Goal: Transaction & Acquisition: Purchase product/service

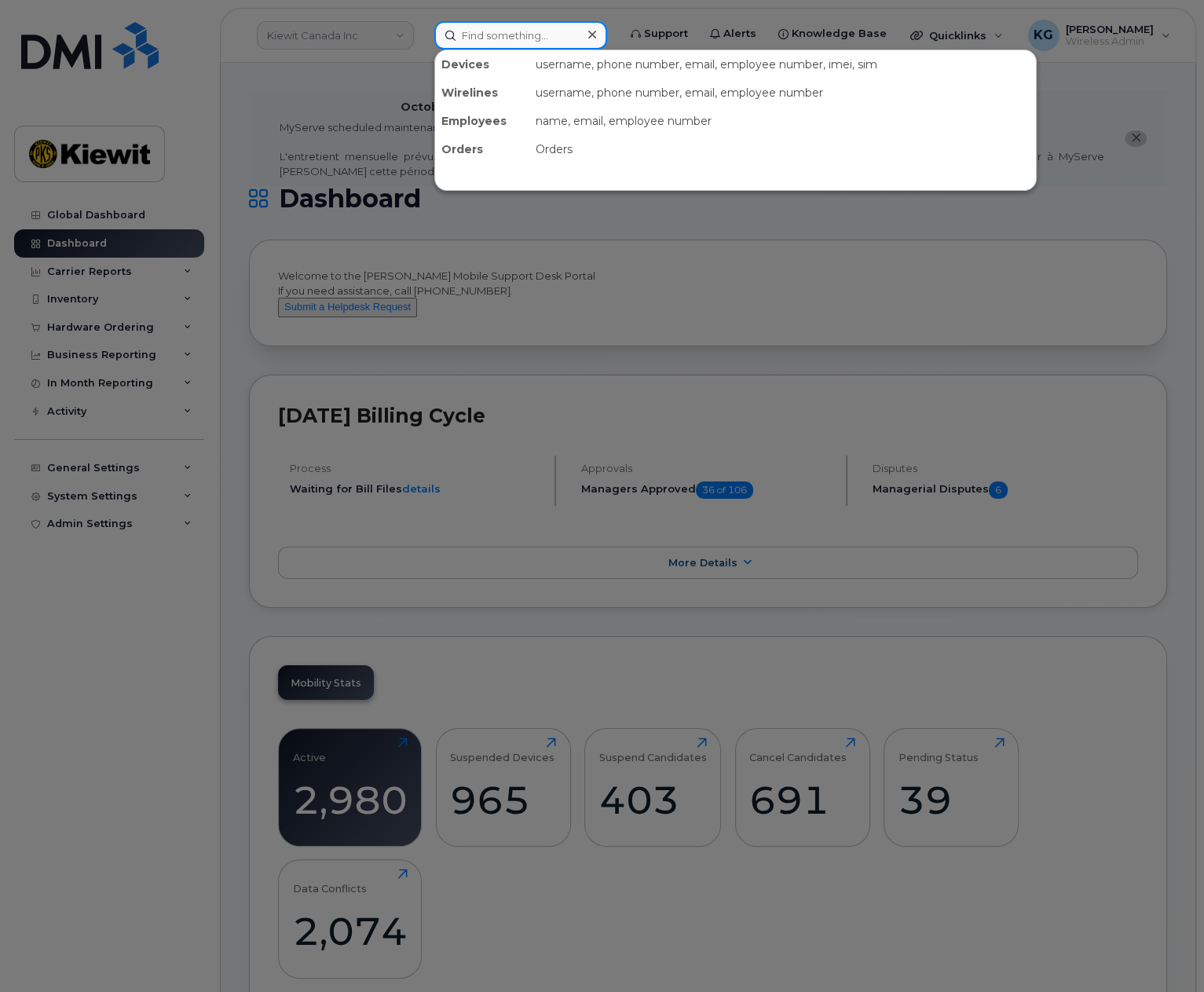
click at [475, 35] on input at bounding box center [521, 35] width 173 height 29
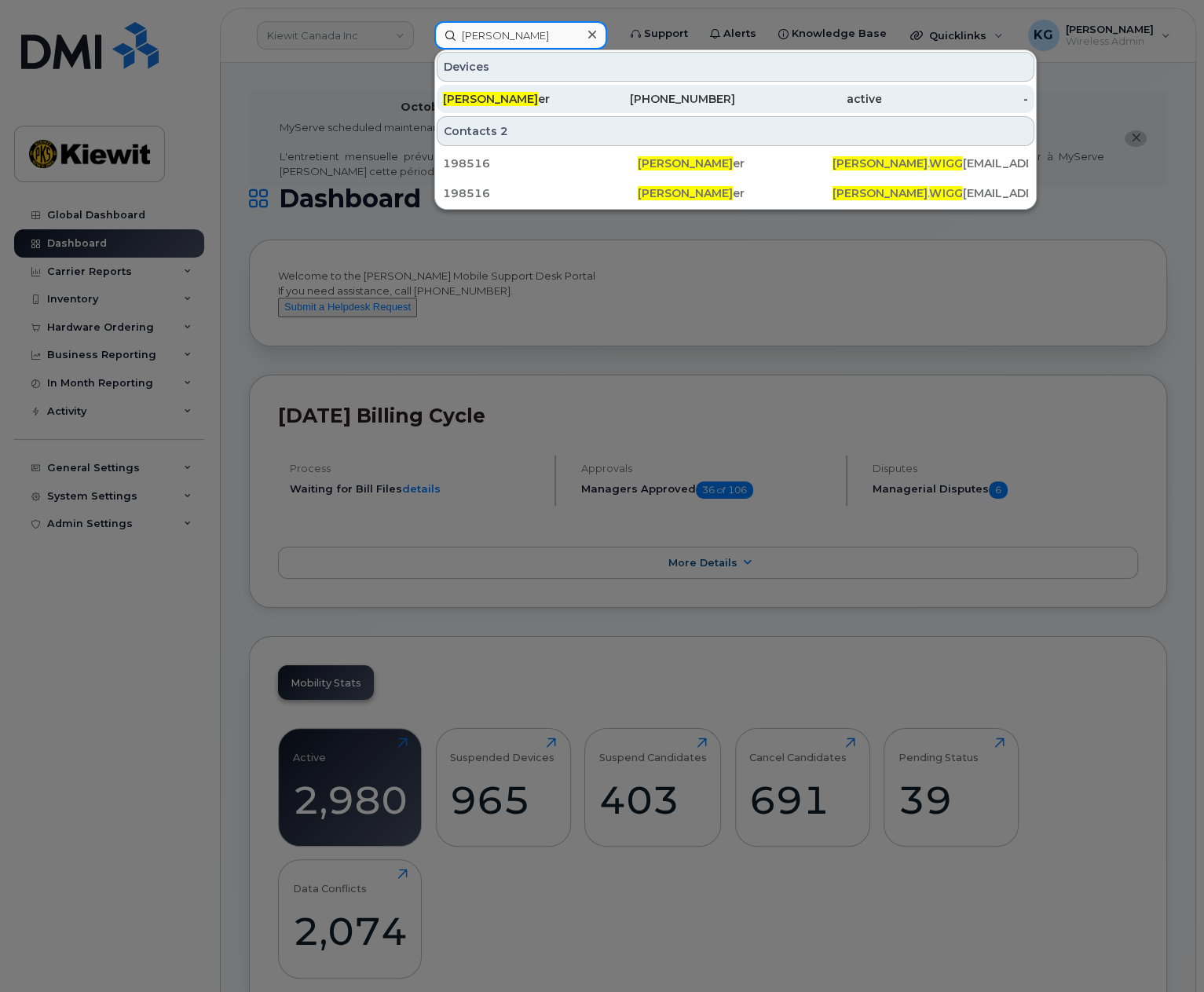
type input "peter wigg"
click at [489, 93] on span "Peter Wigg" at bounding box center [490, 99] width 95 height 14
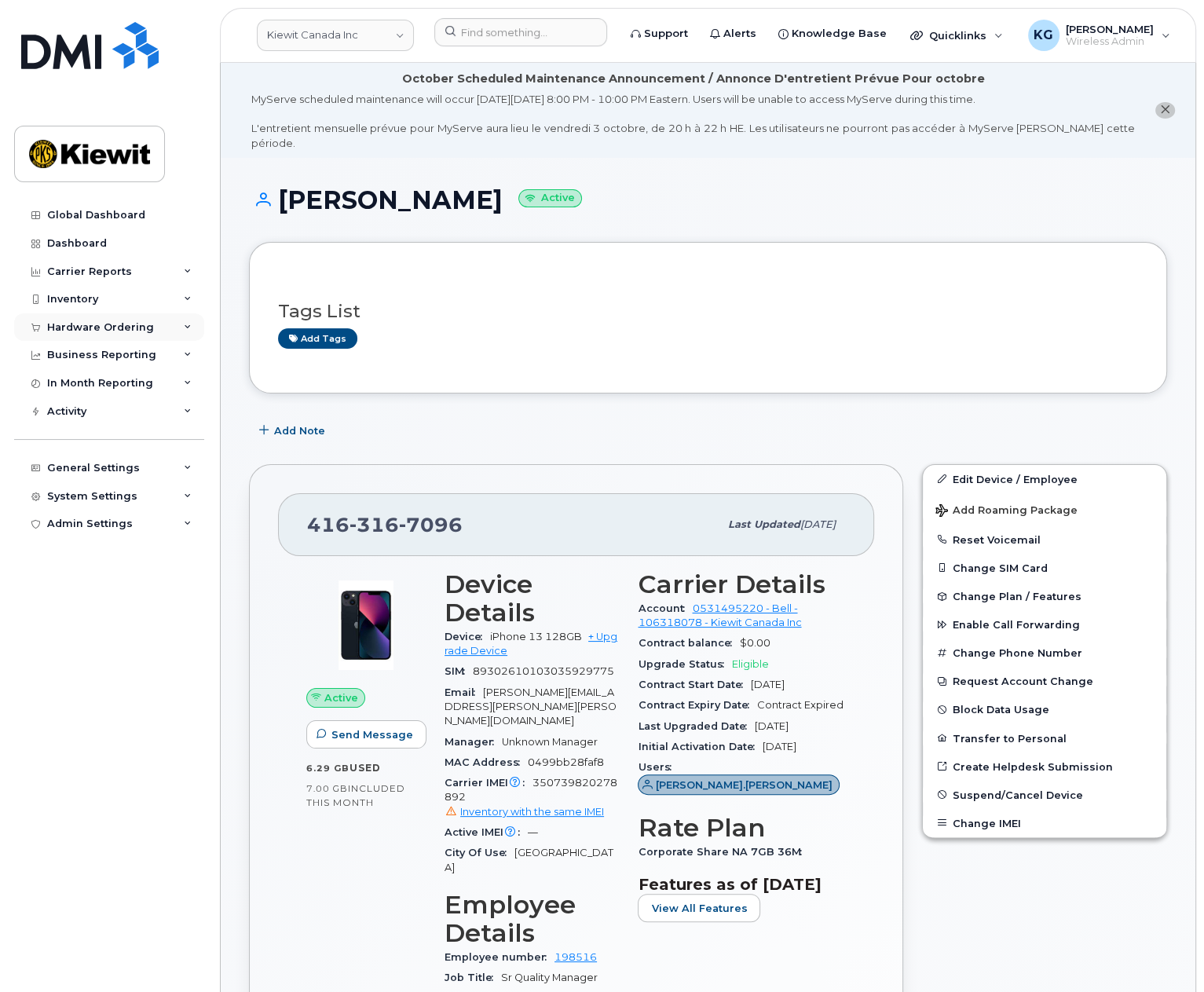
click at [75, 327] on div "Hardware Ordering" at bounding box center [100, 327] width 107 height 13
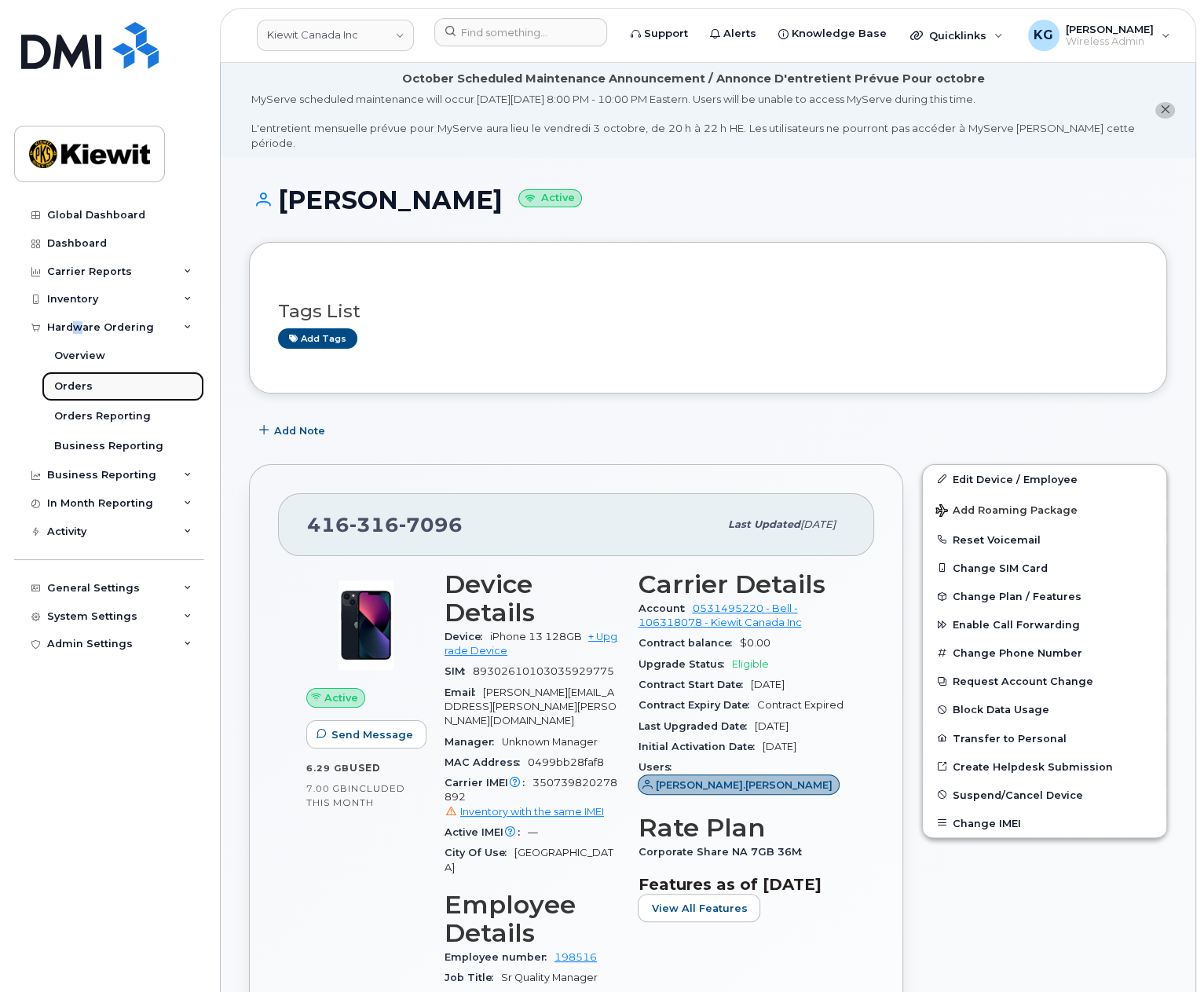
click at [73, 383] on div "Orders" at bounding box center [74, 386] width 38 height 14
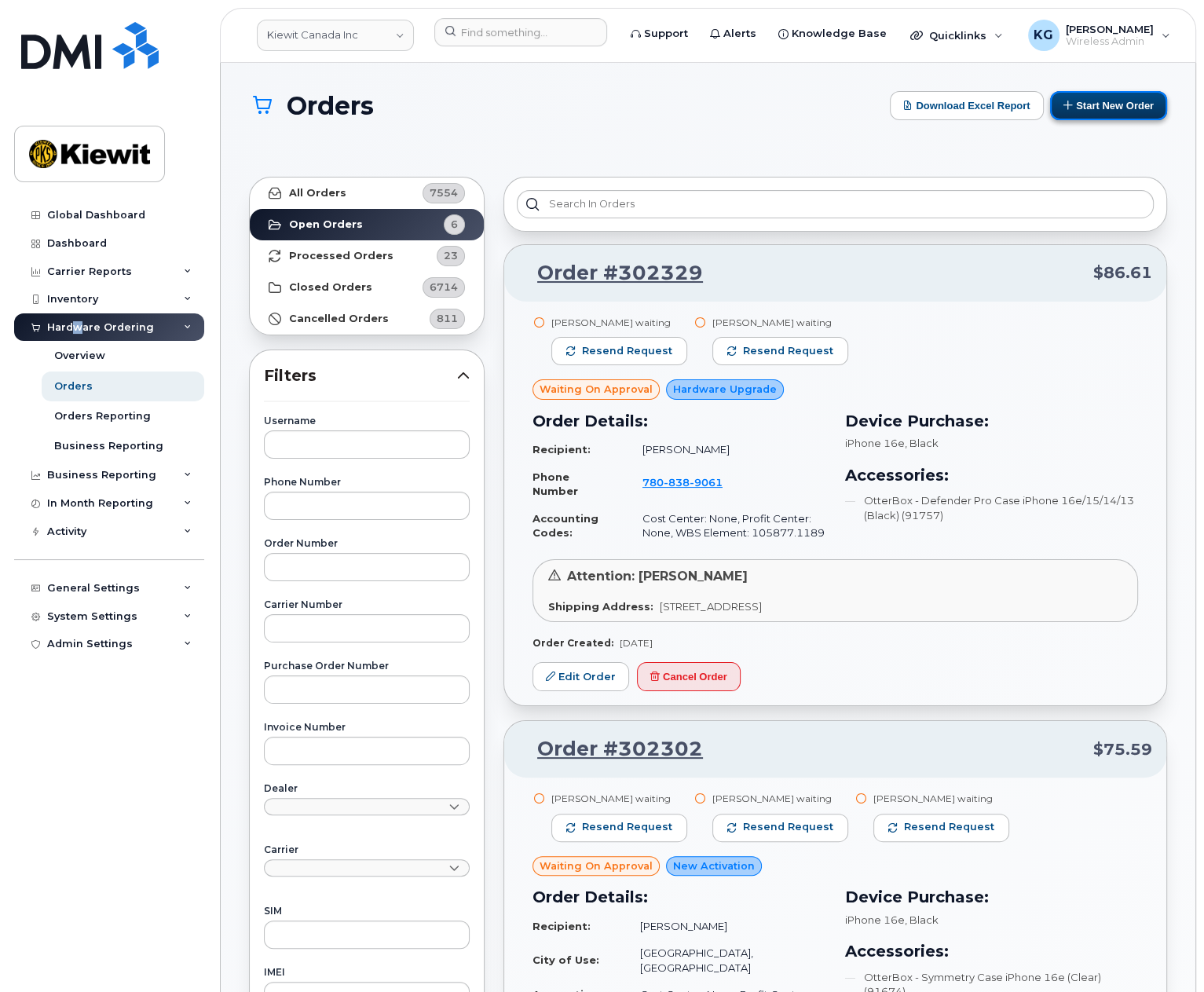
click at [1093, 112] on button "Start New Order" at bounding box center [1108, 106] width 117 height 29
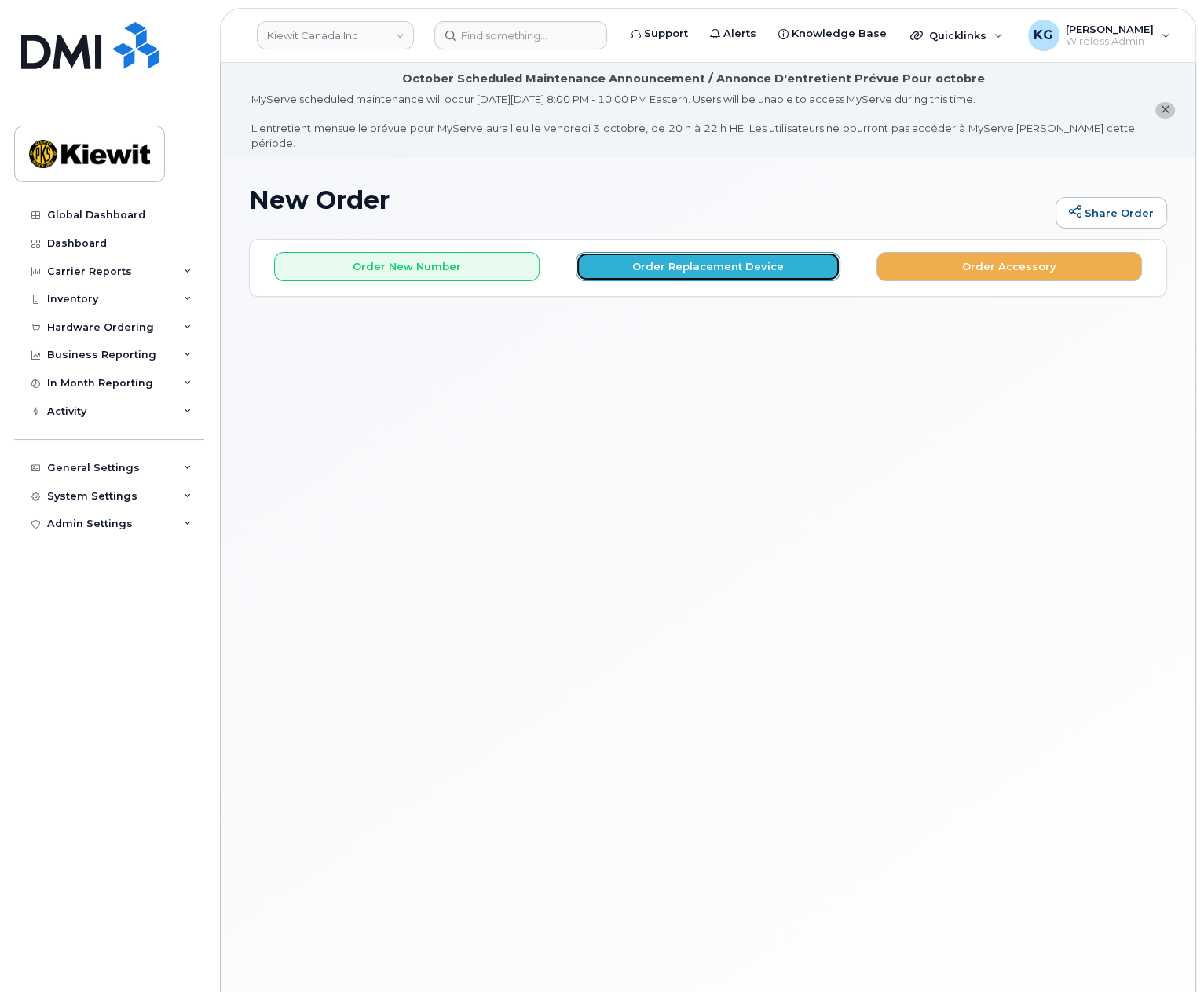
click at [694, 252] on button "Order Replacement Device" at bounding box center [709, 267] width 266 height 29
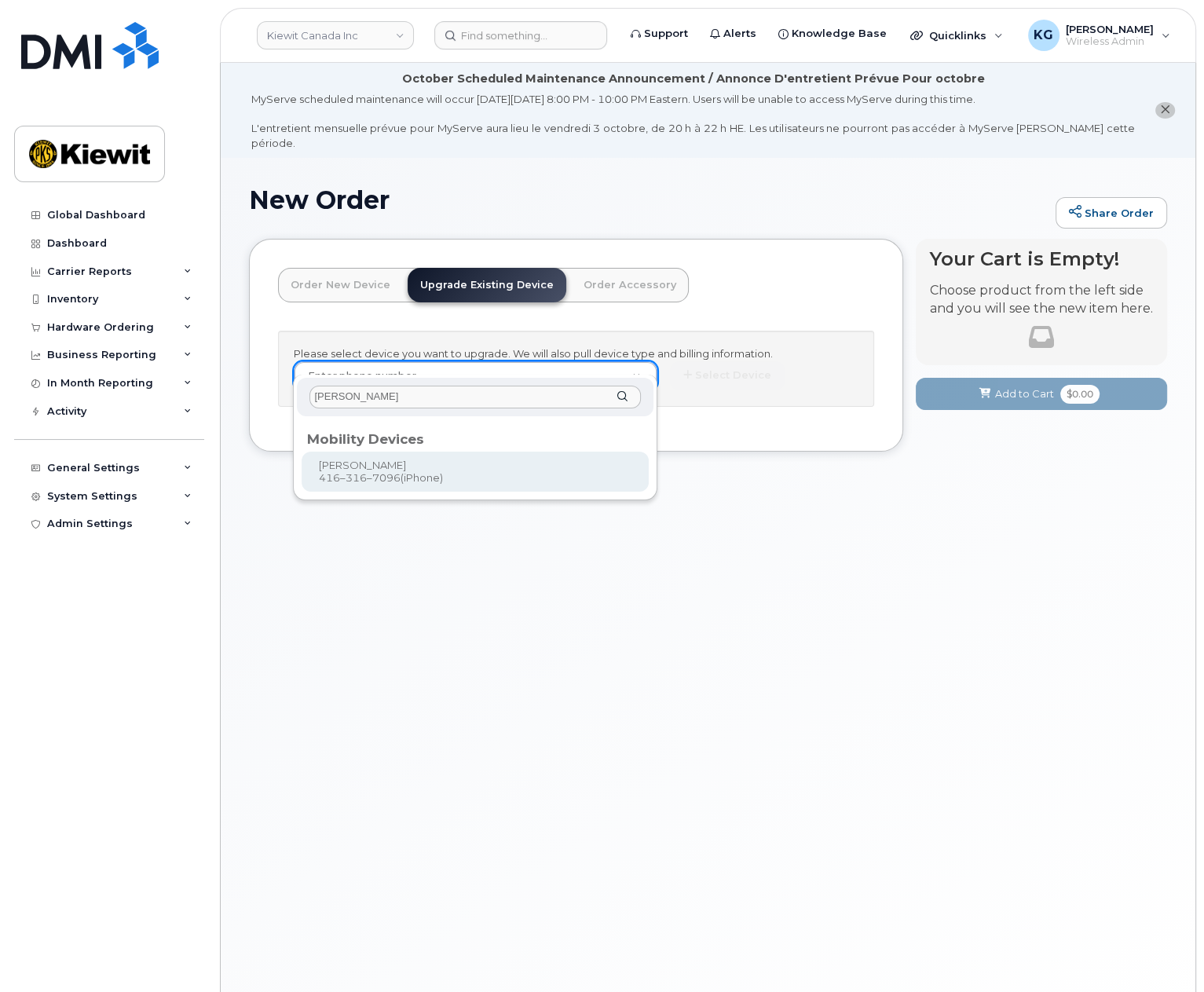
type input "peter wigger"
type input "179802"
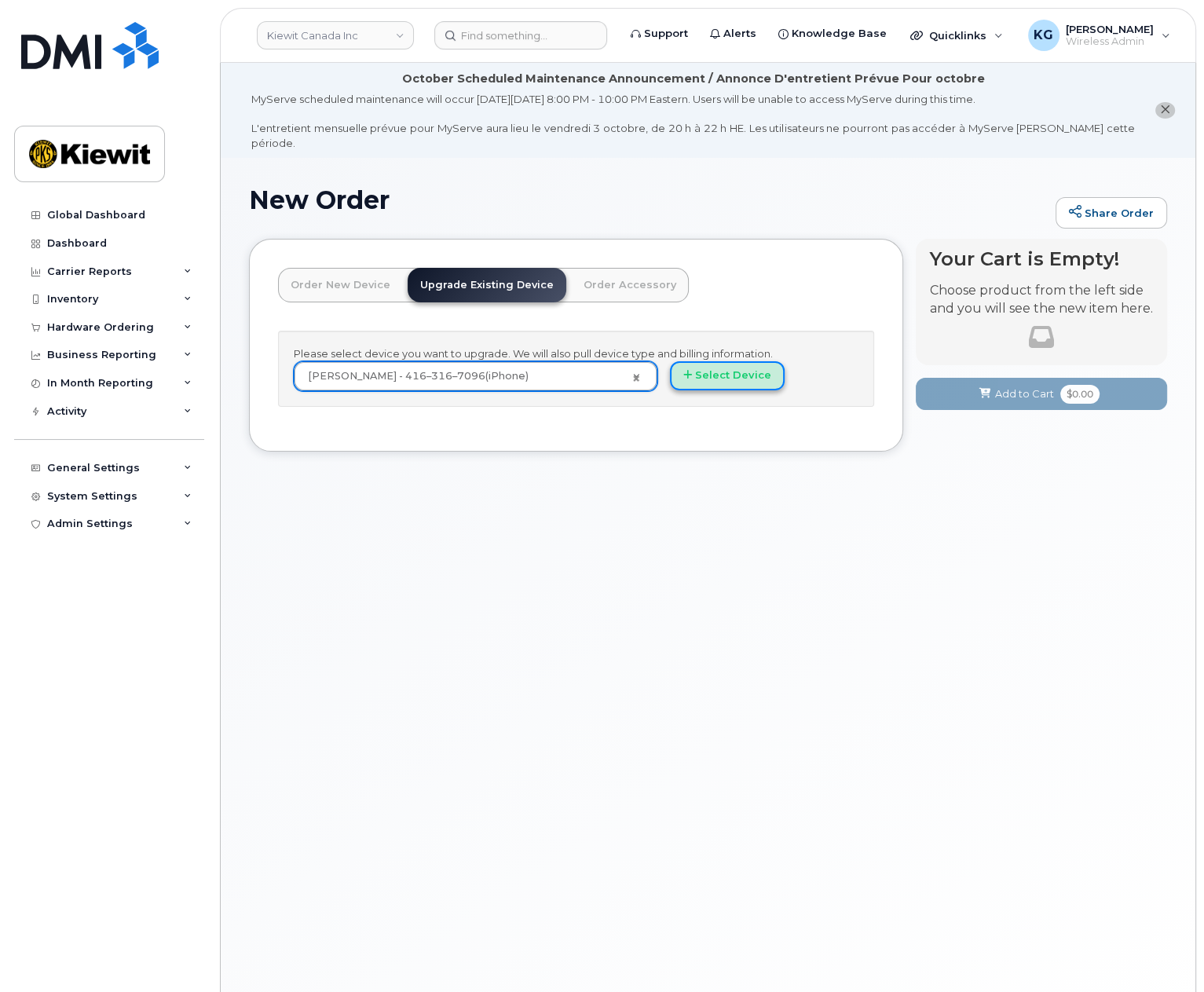
click at [755, 368] on button "Select Device" at bounding box center [728, 376] width 114 height 29
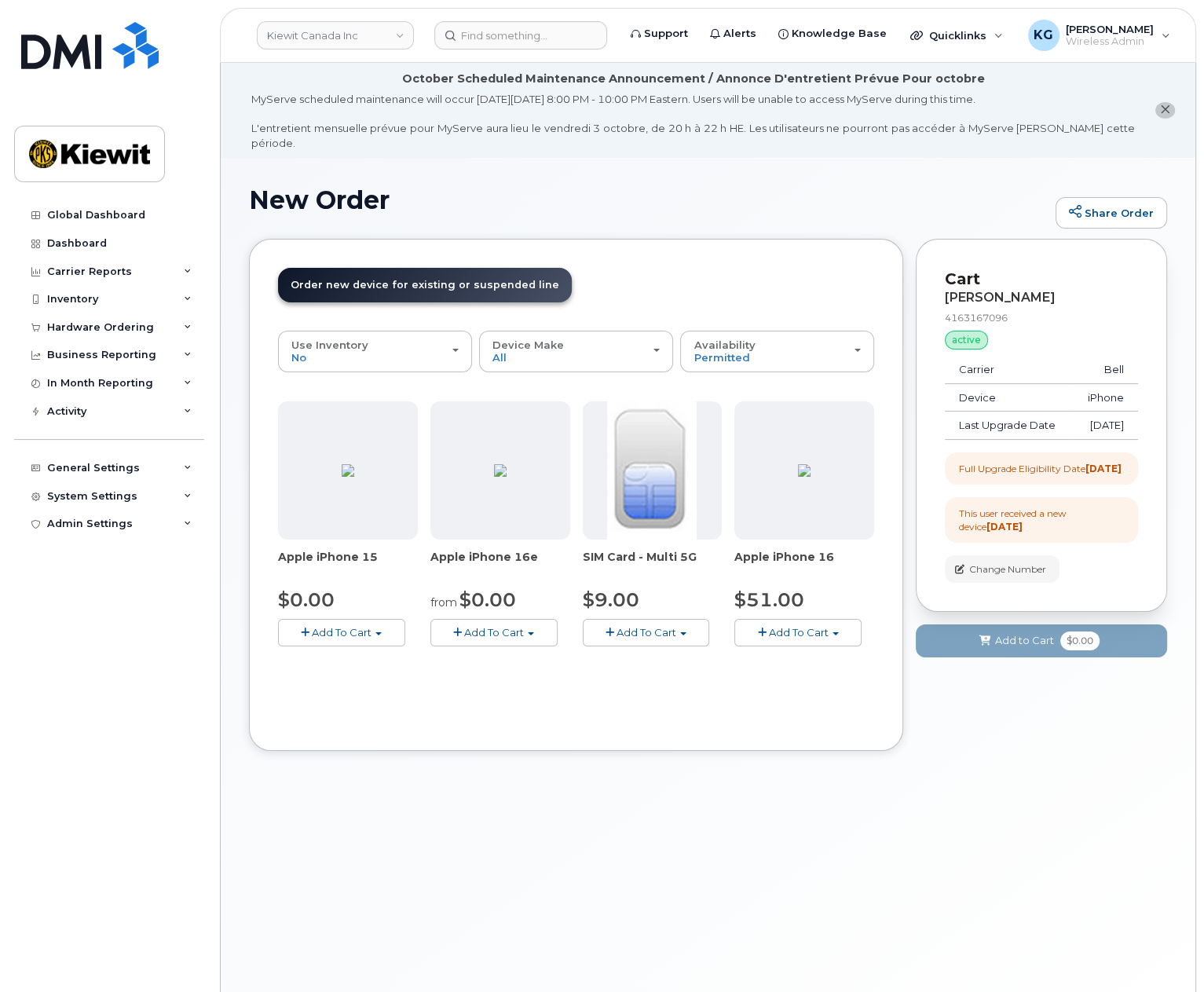
click at [807, 464] on img at bounding box center [804, 470] width 13 height 13
click at [815, 626] on span "Add To Cart" at bounding box center [799, 632] width 60 height 13
click at [816, 655] on span "Model Black 128 GB is available" at bounding box center [846, 661] width 164 height 13
click at [806, 626] on span "Add To Cart" at bounding box center [799, 632] width 60 height 13
click at [806, 671] on link "$51.00 - 3-year upgrade (128GB model)" at bounding box center [858, 681] width 240 height 20
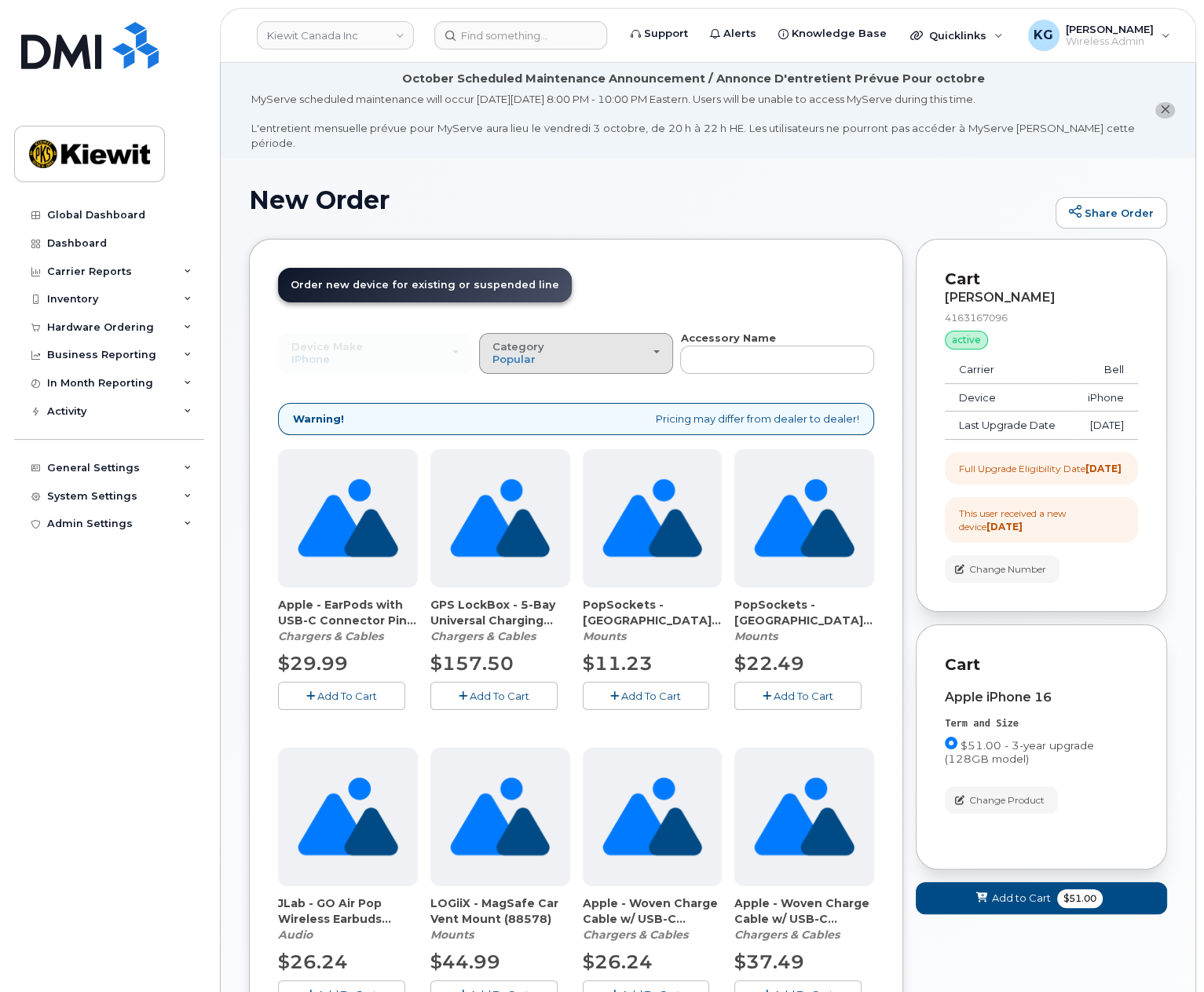
click at [653, 347] on div "Category Popular" at bounding box center [576, 353] width 167 height 24
click at [521, 413] on label "Case" at bounding box center [507, 423] width 47 height 19
click at [0, 0] on input "Case" at bounding box center [0, 0] width 0 height 0
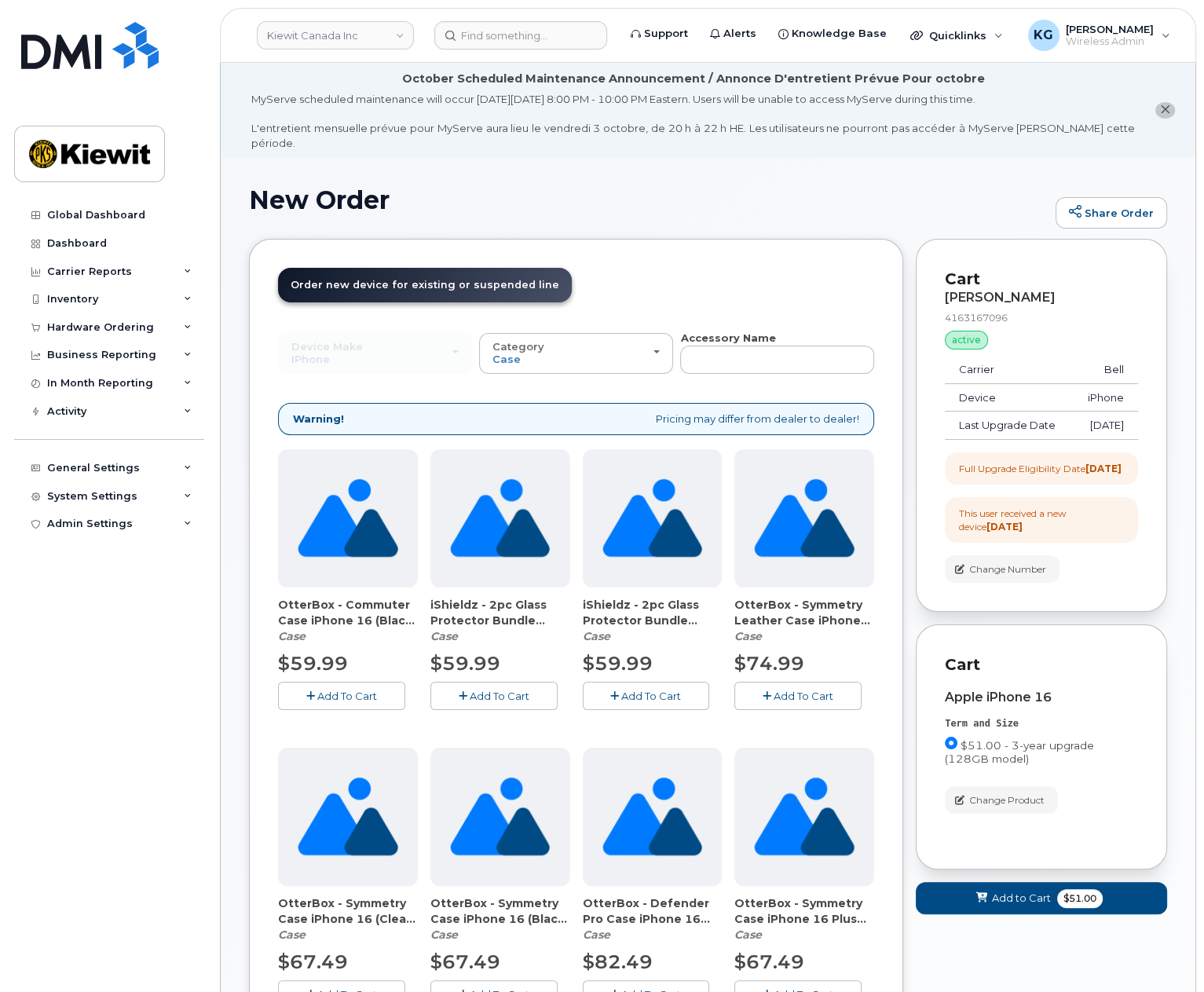
click at [351, 690] on span "Add To Cart" at bounding box center [346, 696] width 60 height 13
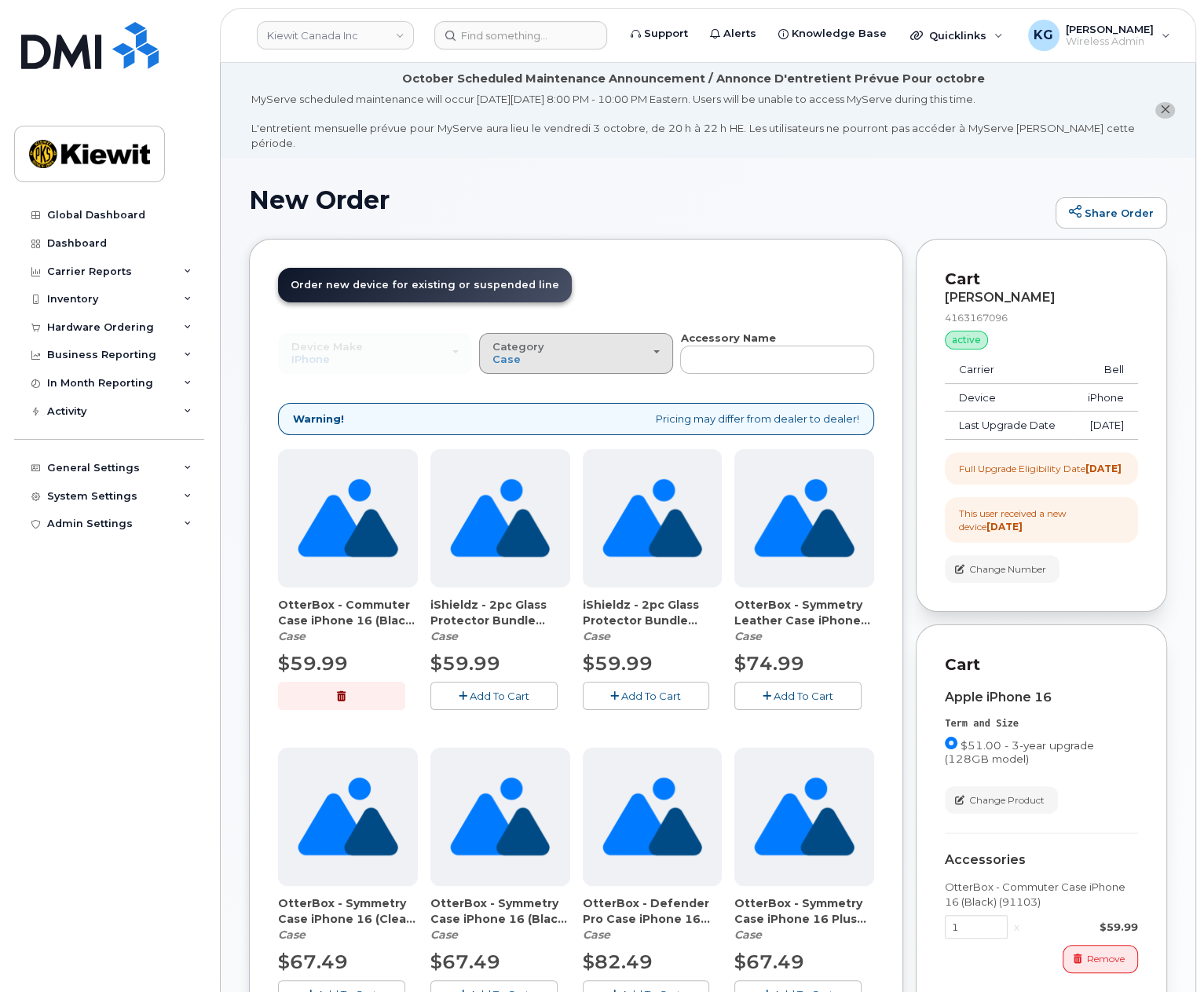
click at [551, 341] on div "Category Case" at bounding box center [576, 353] width 167 height 24
click at [572, 379] on div "All" at bounding box center [576, 389] width 186 height 19
click at [653, 345] on div "Category Case" at bounding box center [576, 353] width 167 height 24
click at [519, 379] on div "All" at bounding box center [576, 389] width 186 height 19
click at [521, 349] on div "Category Case" at bounding box center [576, 353] width 167 height 24
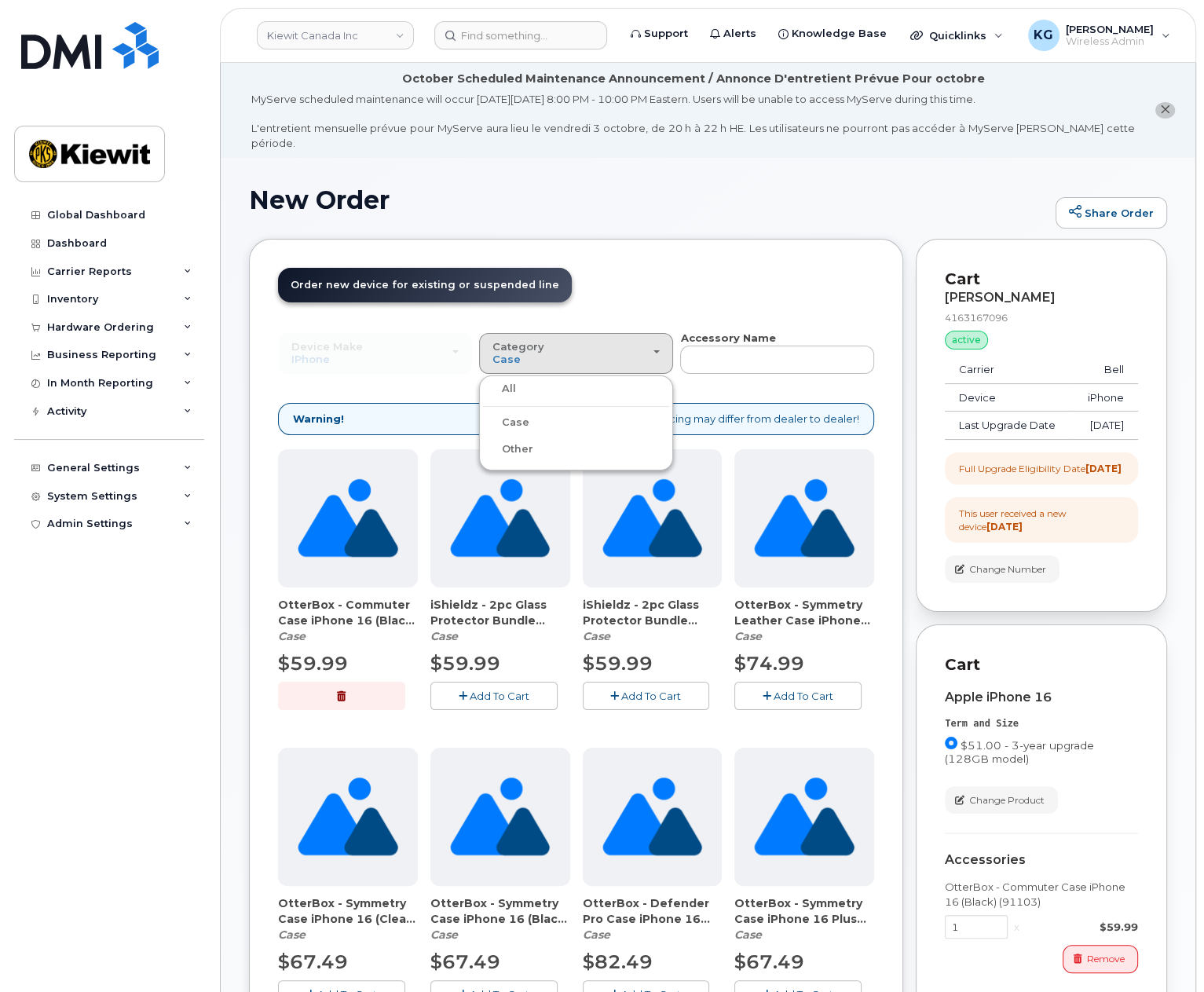
click at [508, 379] on label "All" at bounding box center [500, 389] width 33 height 19
click at [0, 0] on input "All" at bounding box center [0, 0] width 0 height 0
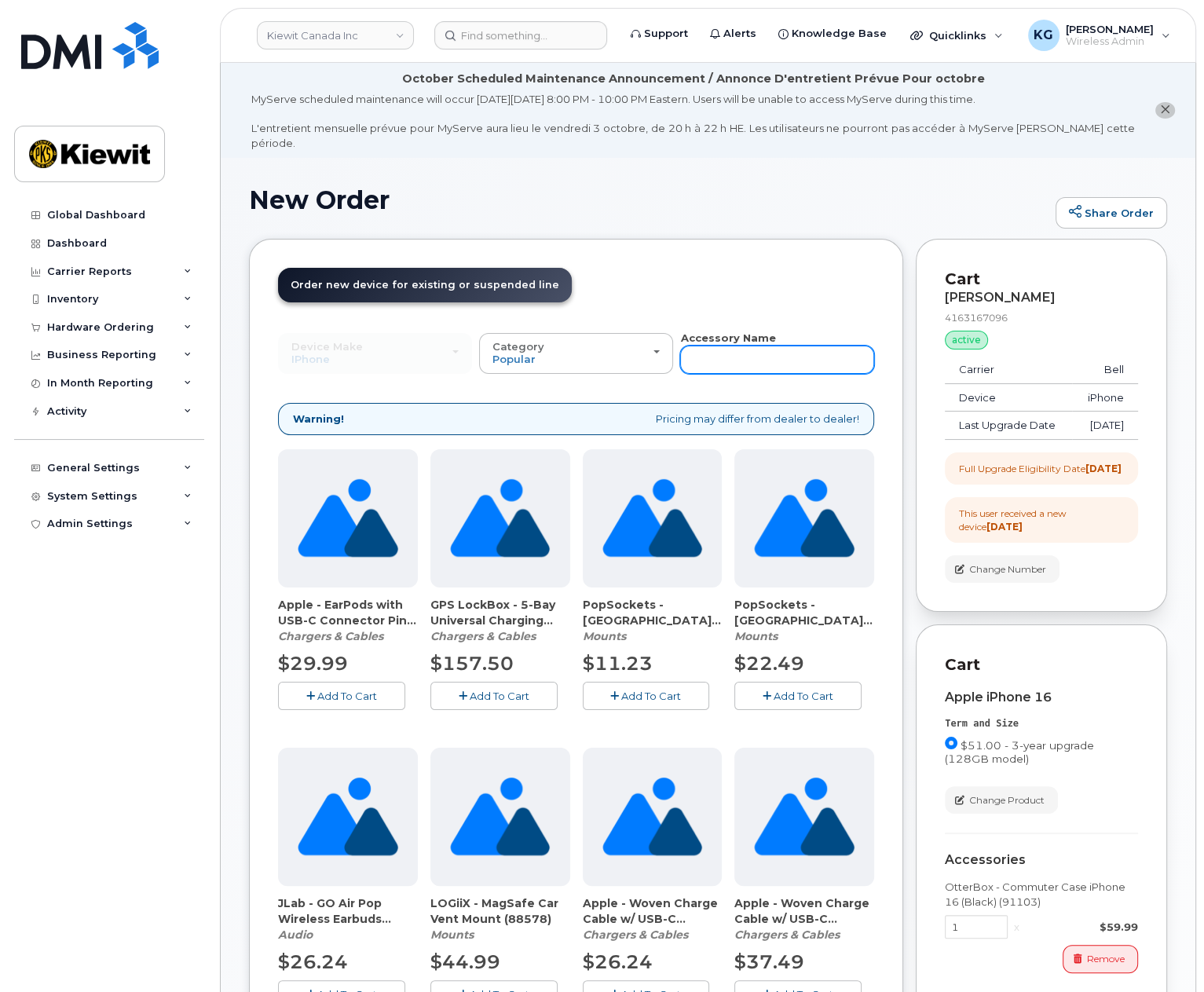
click at [701, 353] on input "text" at bounding box center [777, 360] width 194 height 29
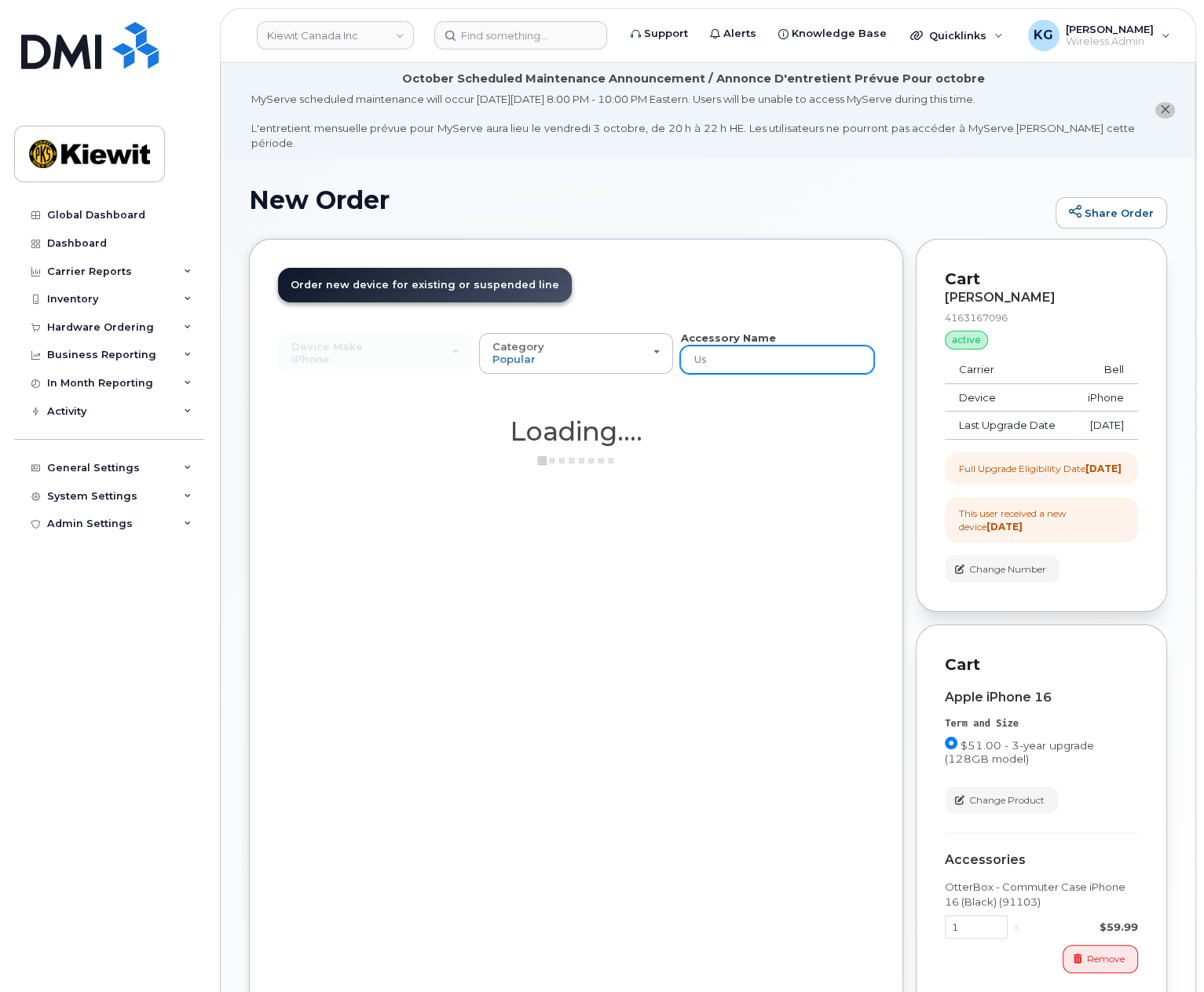
type input "U"
type input "power"
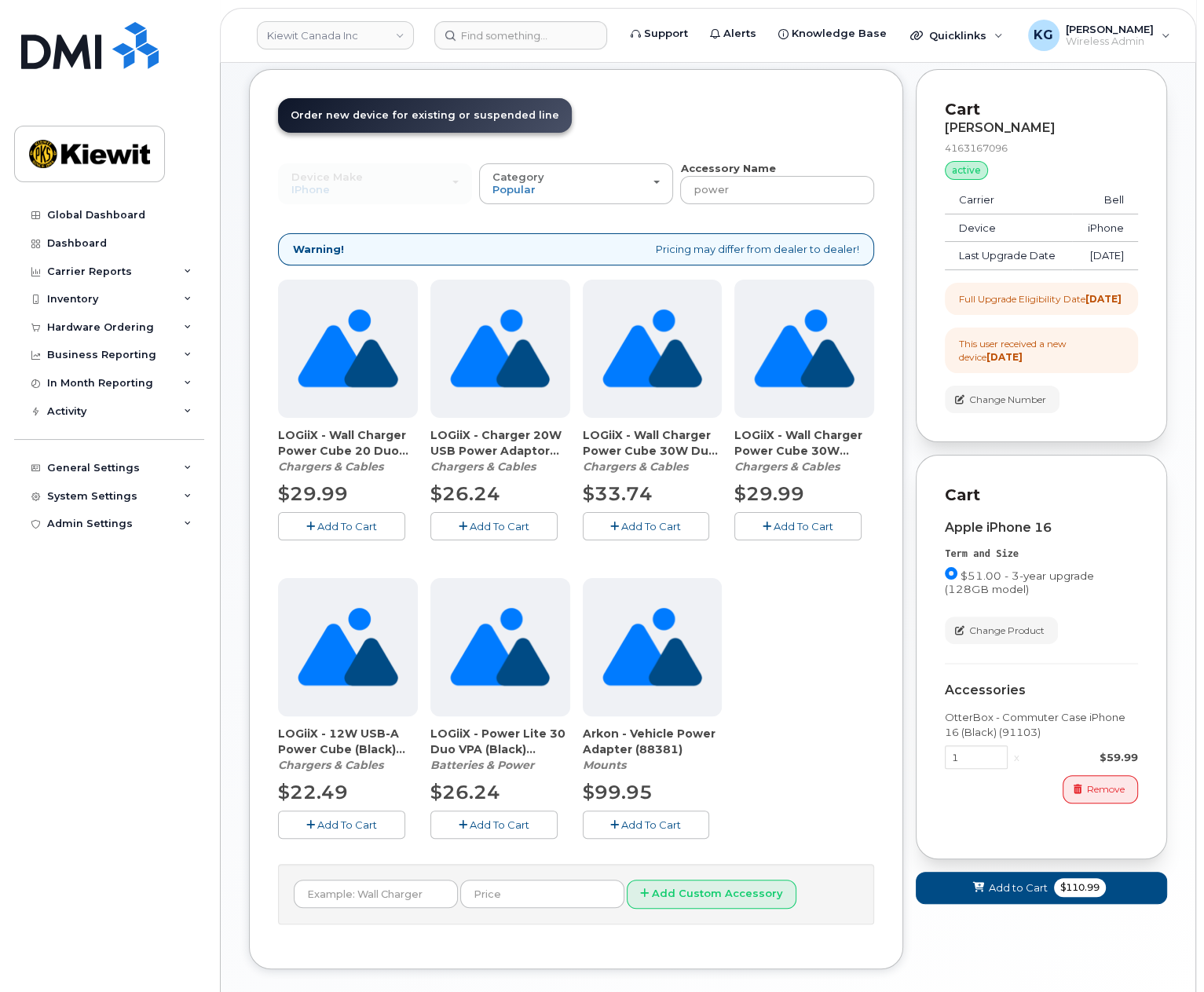
scroll to position [152, 0]
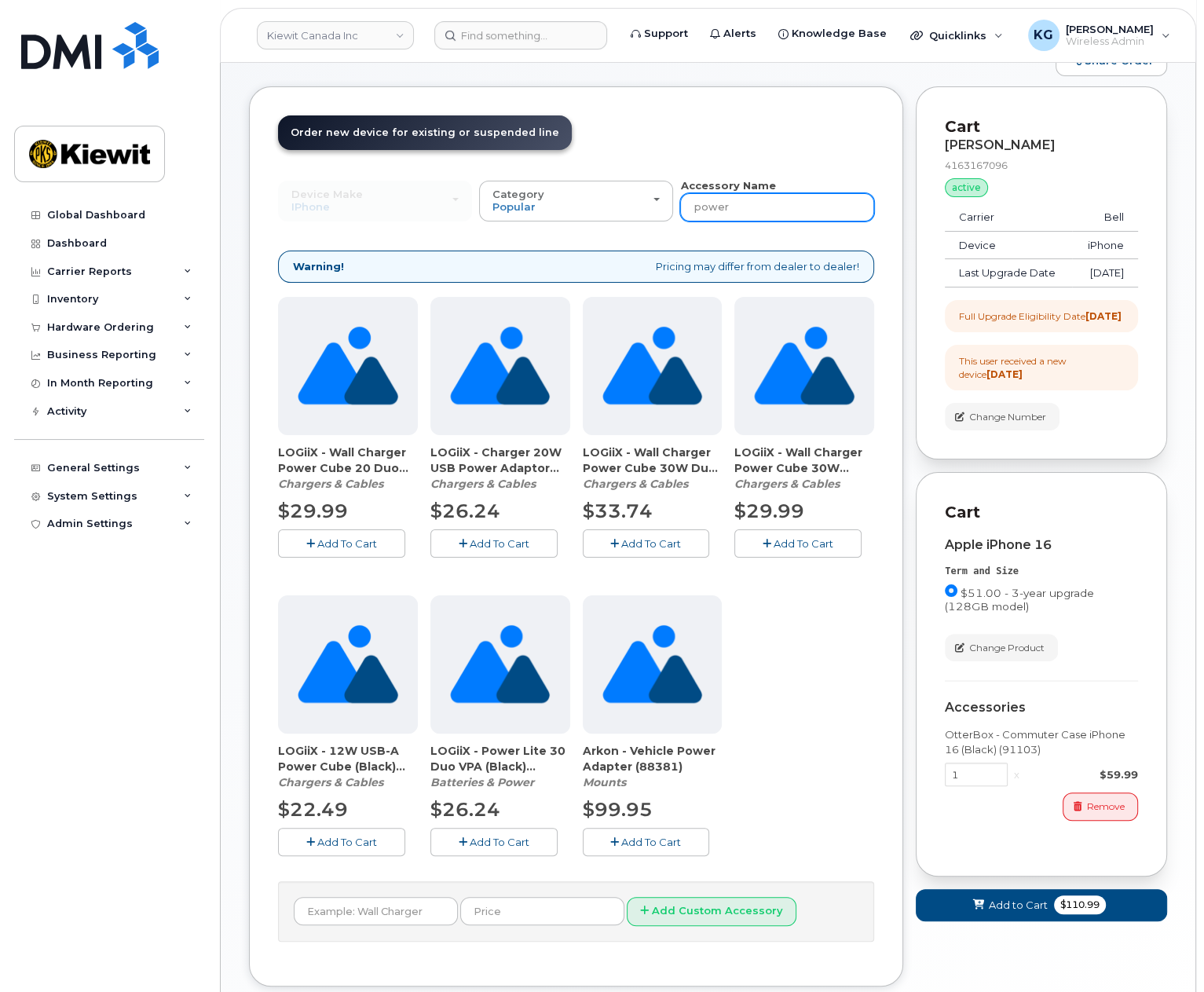
click at [786, 193] on input "power" at bounding box center [777, 207] width 194 height 29
drag, startPoint x: 764, startPoint y: 193, endPoint x: 669, endPoint y: 195, distance: 95.0
click at [669, 195] on div "Device Make All Android Cell Phone HUB iPhone Modem Tablet All Android Cell Pho…" at bounding box center [576, 200] width 596 height 43
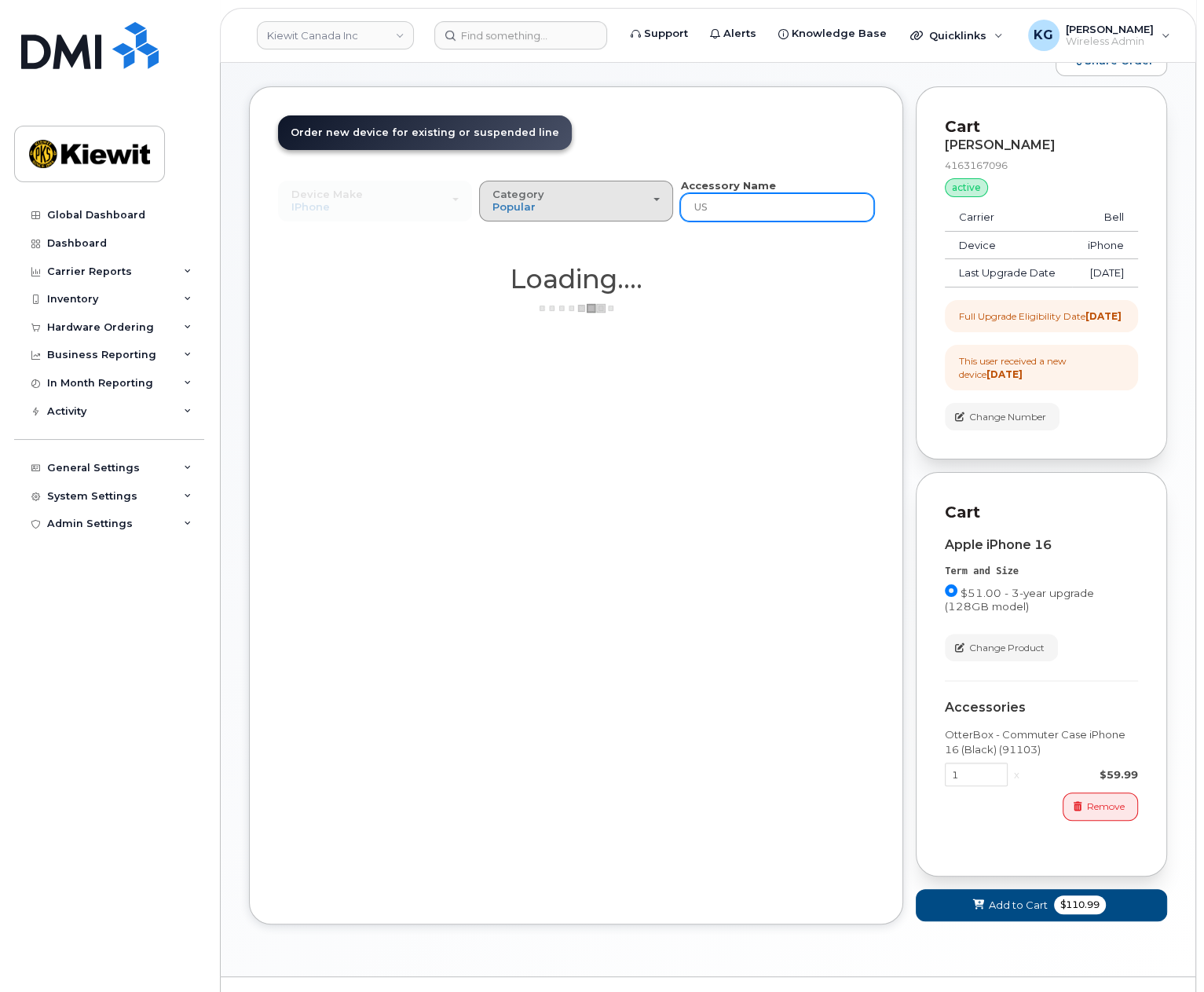
type input "USB"
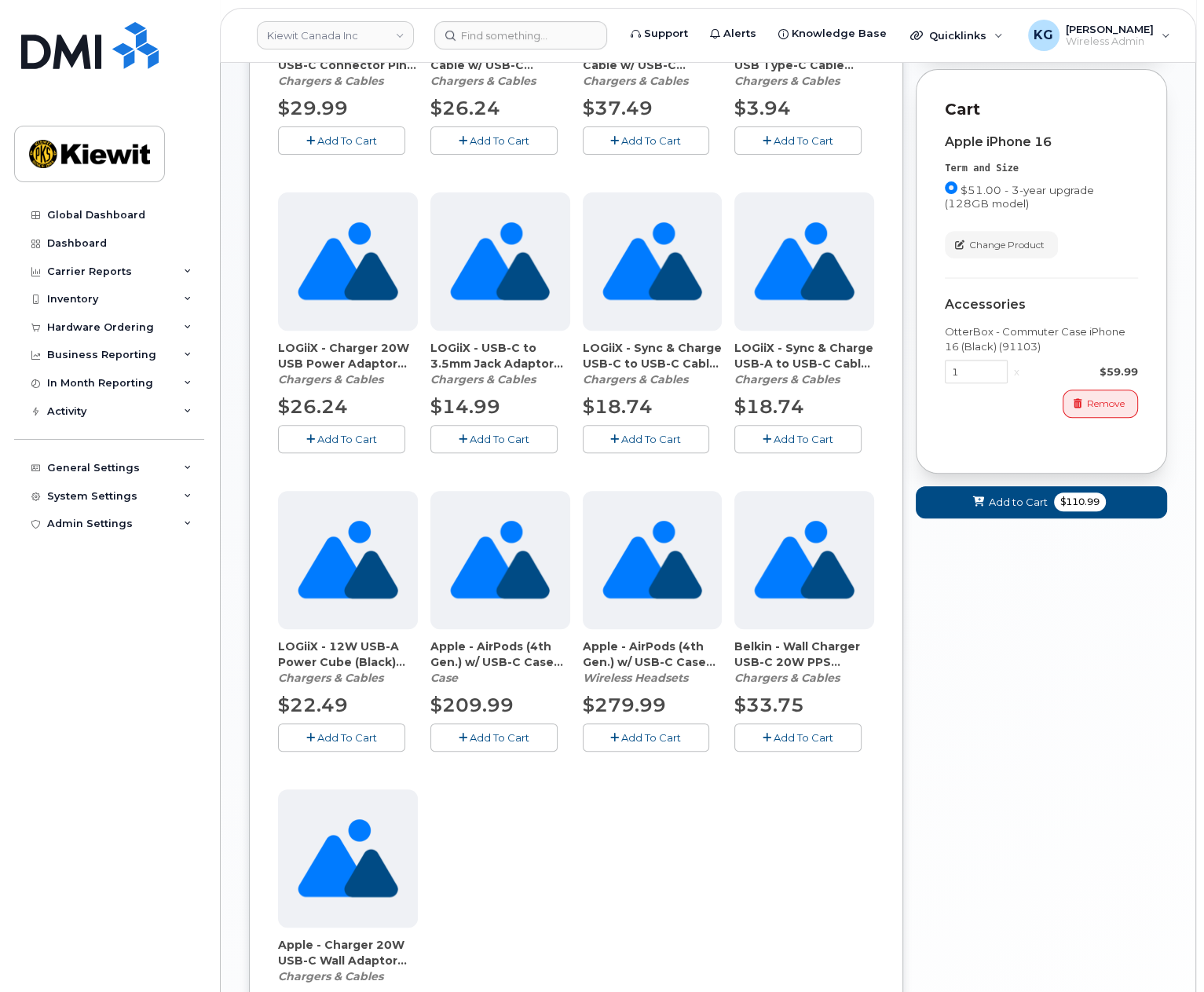
scroll to position [624, 0]
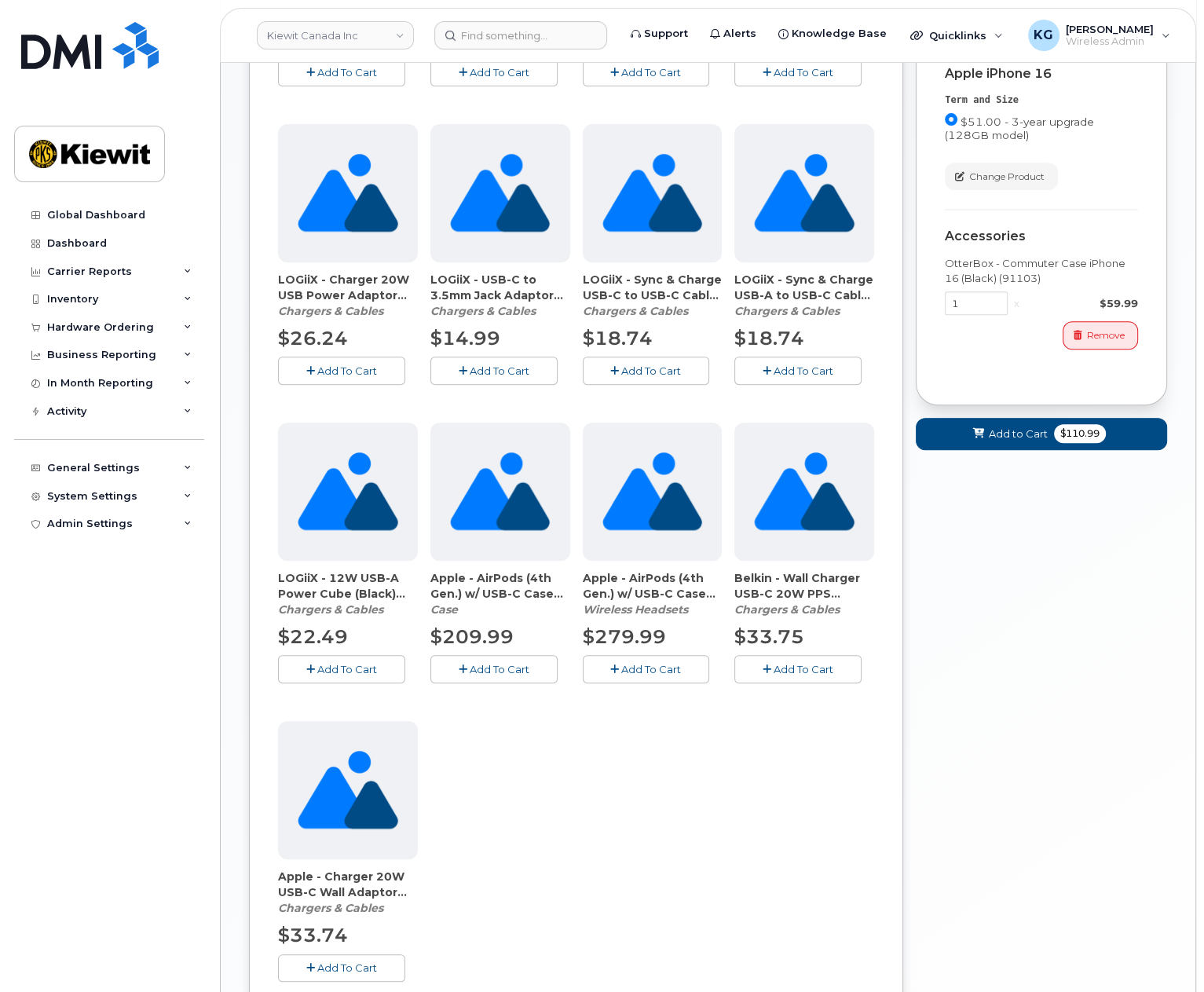
click at [359, 962] on span "Add To Cart" at bounding box center [346, 968] width 60 height 13
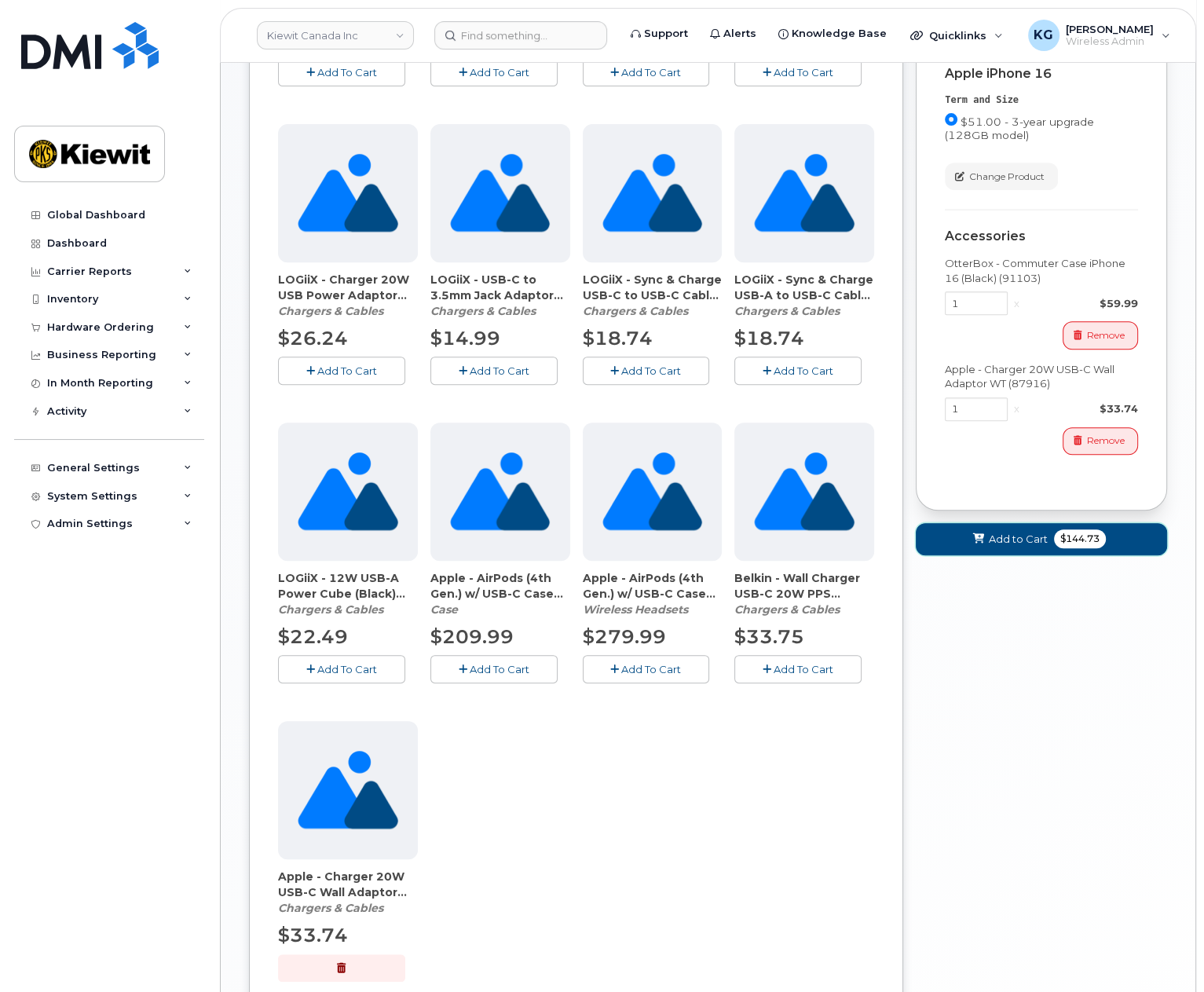
click at [1012, 547] on span "Add to Cart" at bounding box center [1019, 539] width 59 height 15
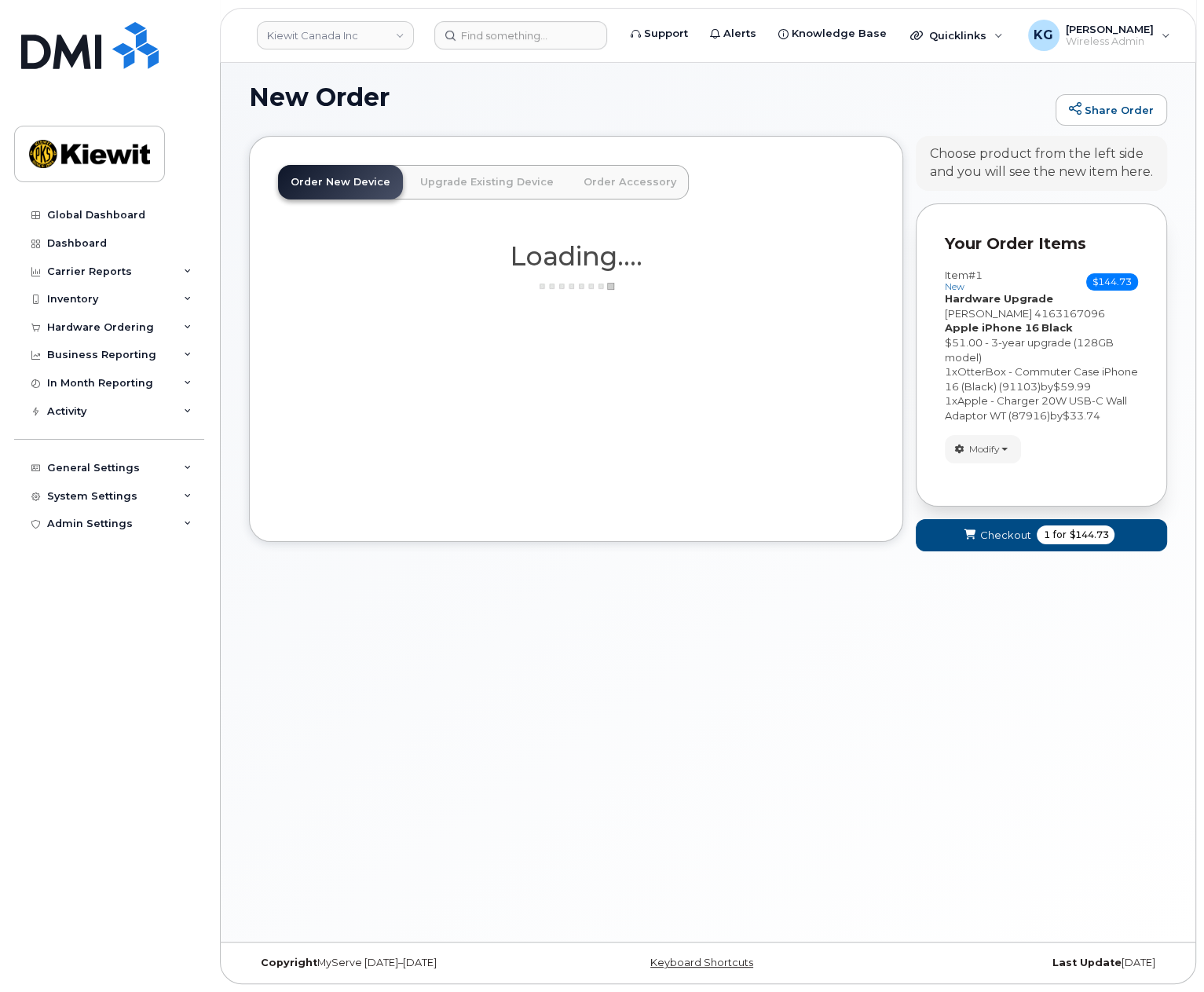
scroll to position [88, 0]
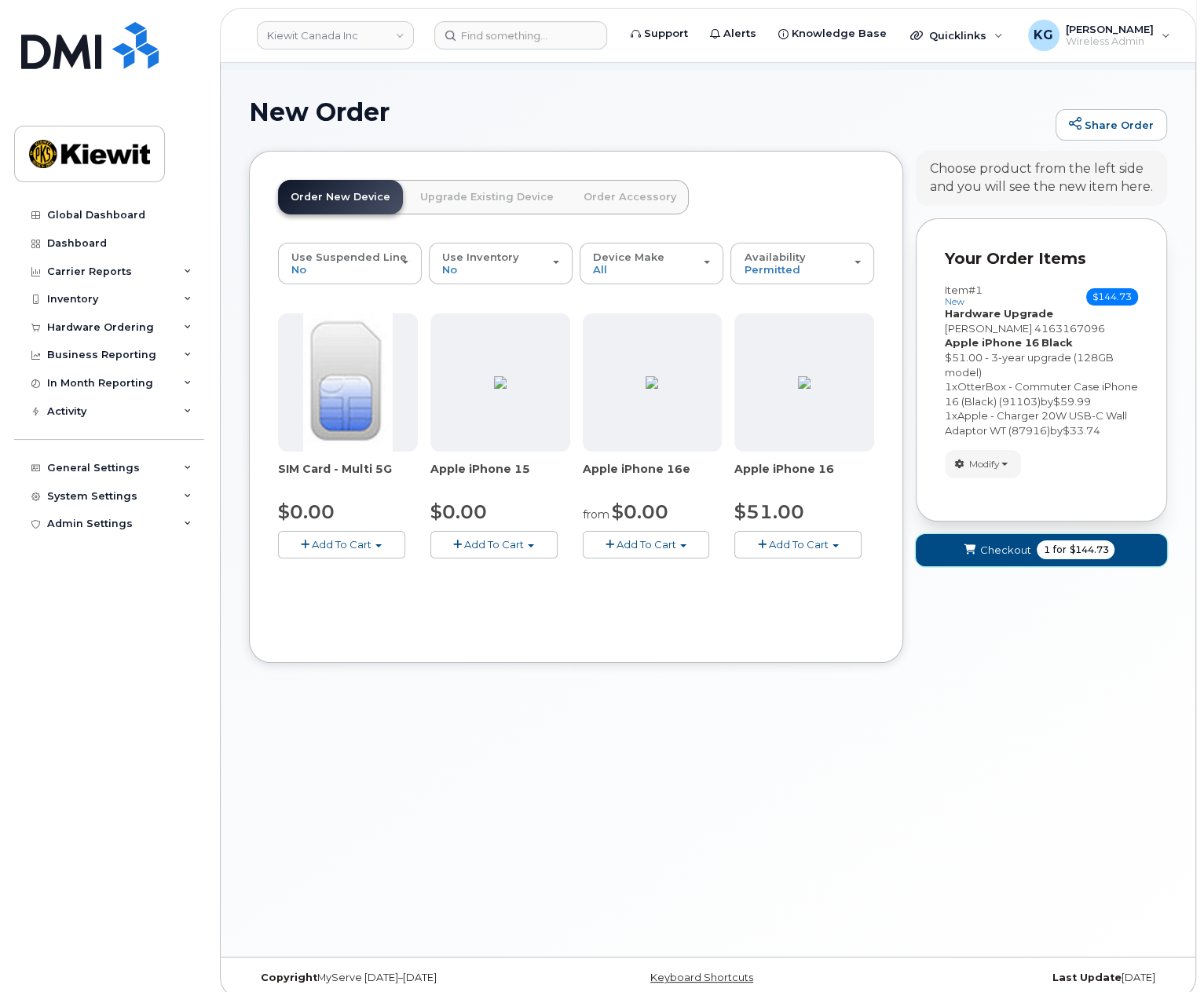
click at [970, 545] on icon "submit" at bounding box center [970, 550] width 11 height 10
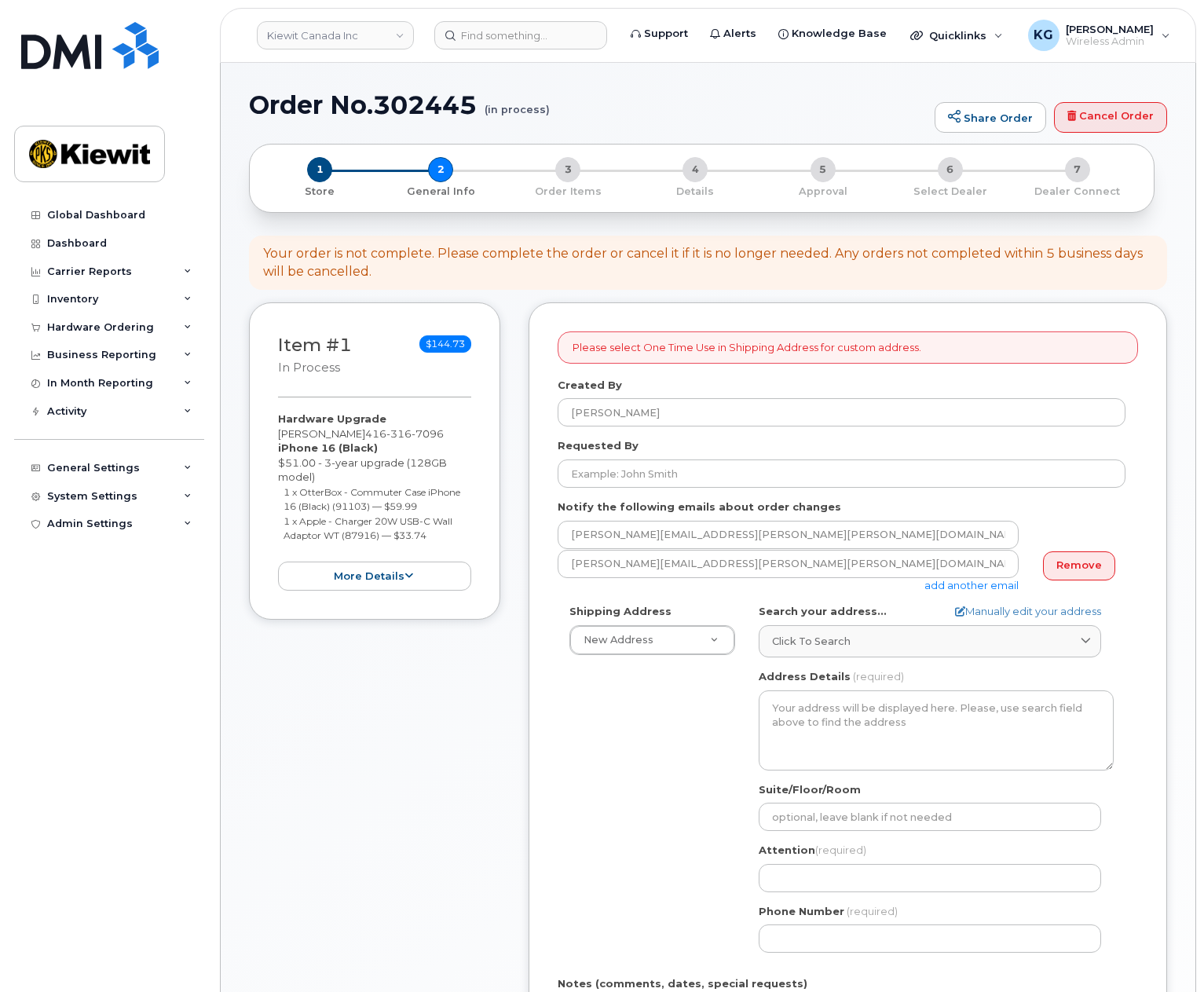
select select
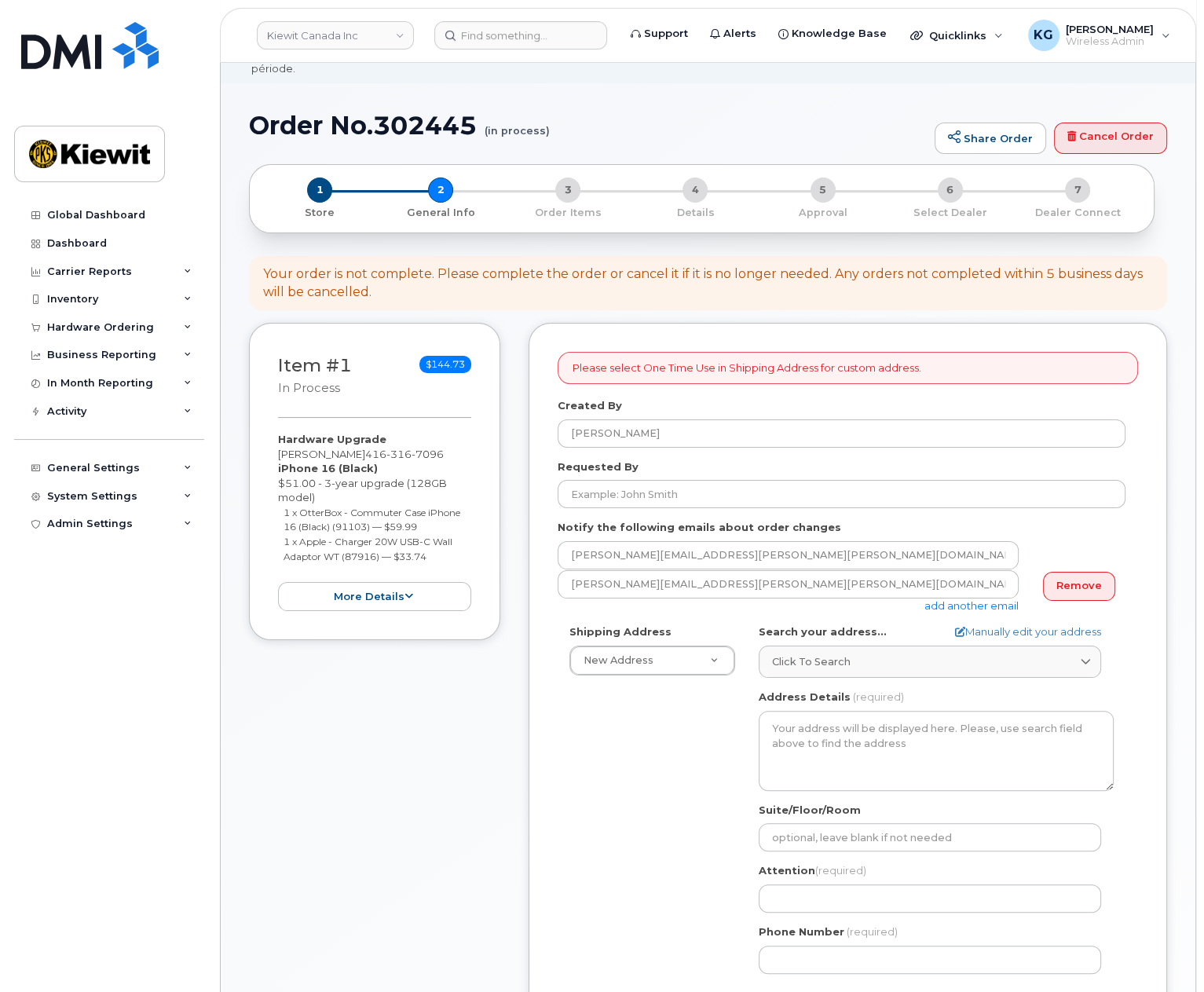
scroll to position [79, 0]
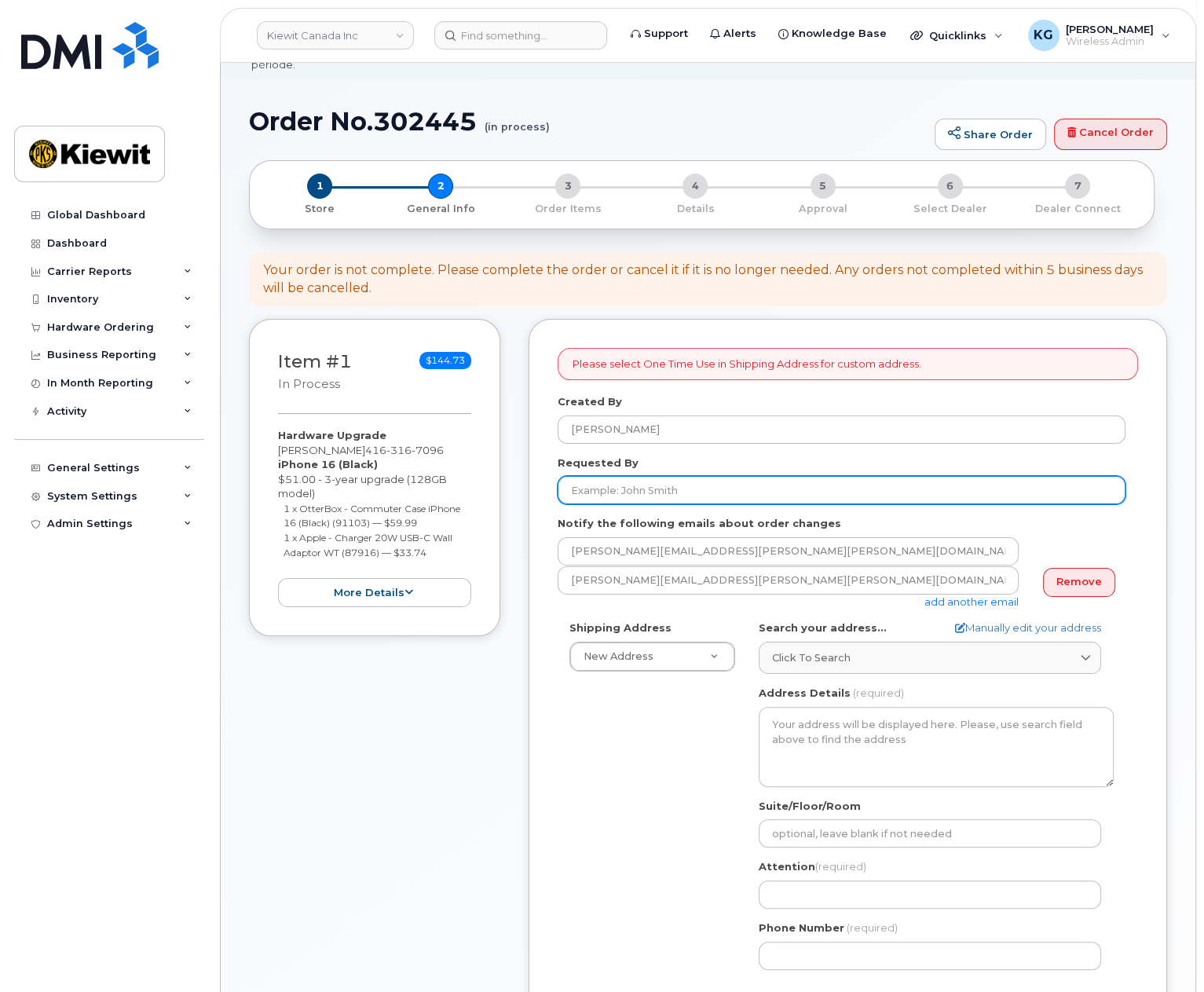
click at [636, 482] on input "Requested By" at bounding box center [842, 490] width 568 height 29
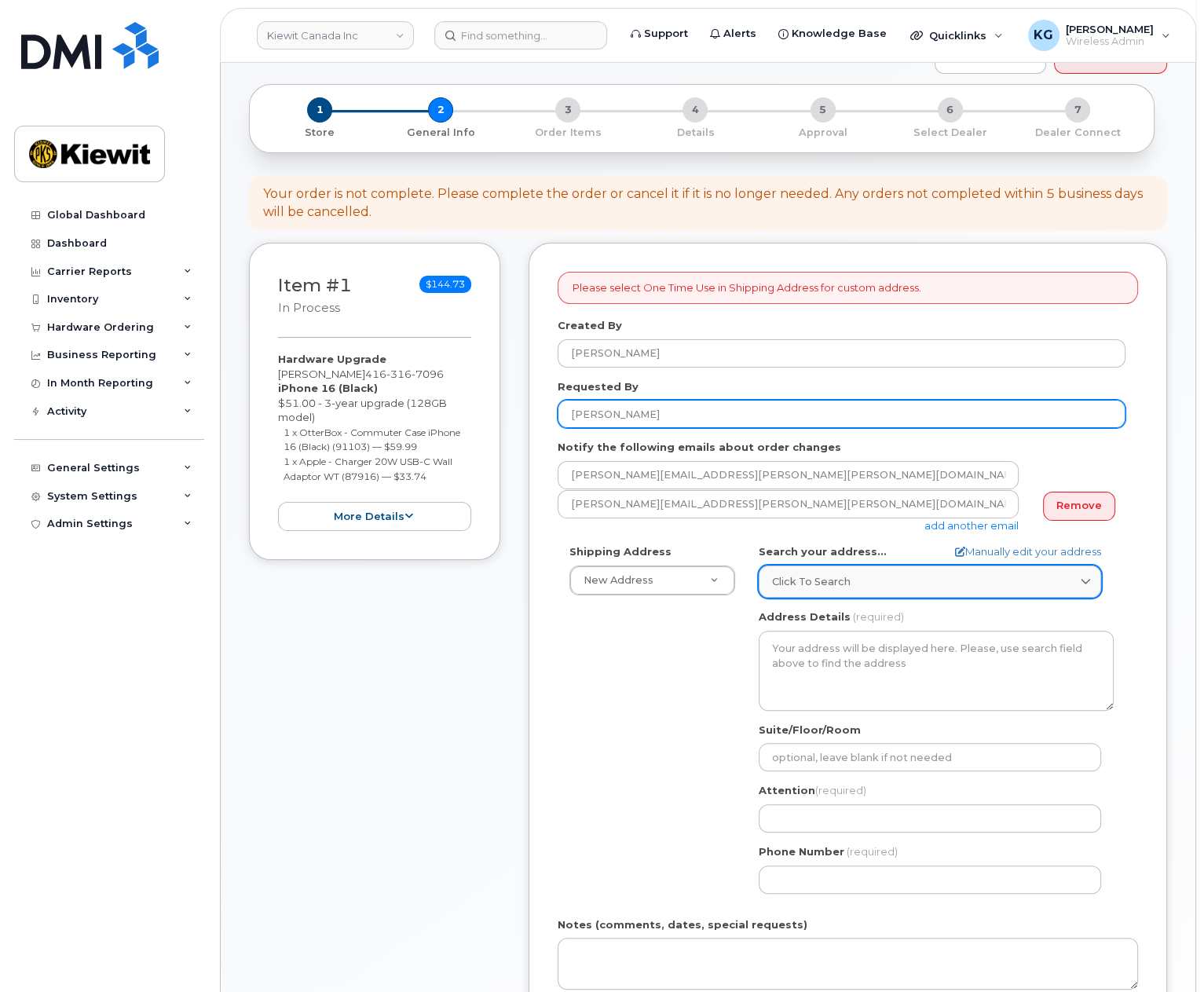
scroll to position [157, 0]
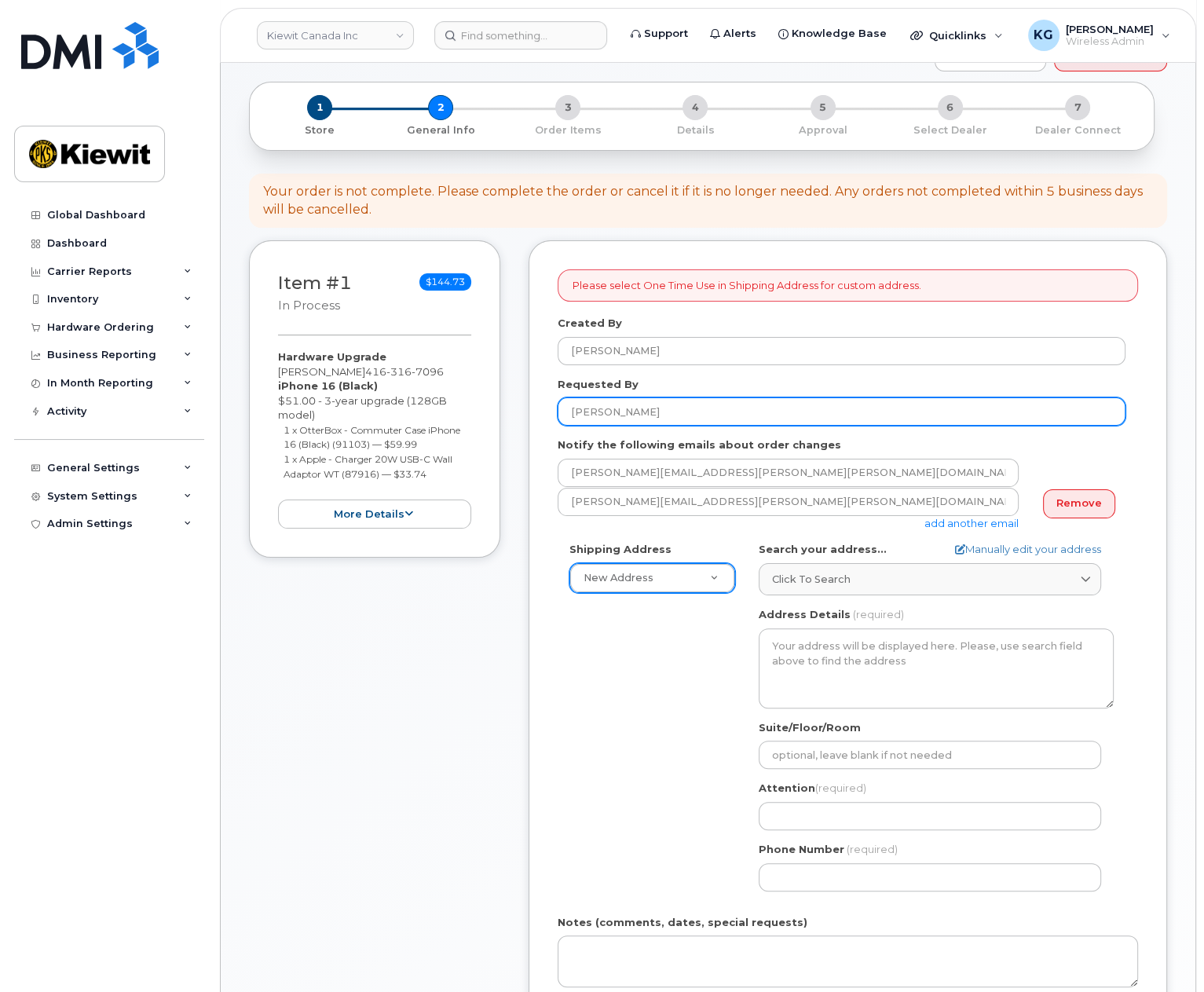
type input "[PERSON_NAME]"
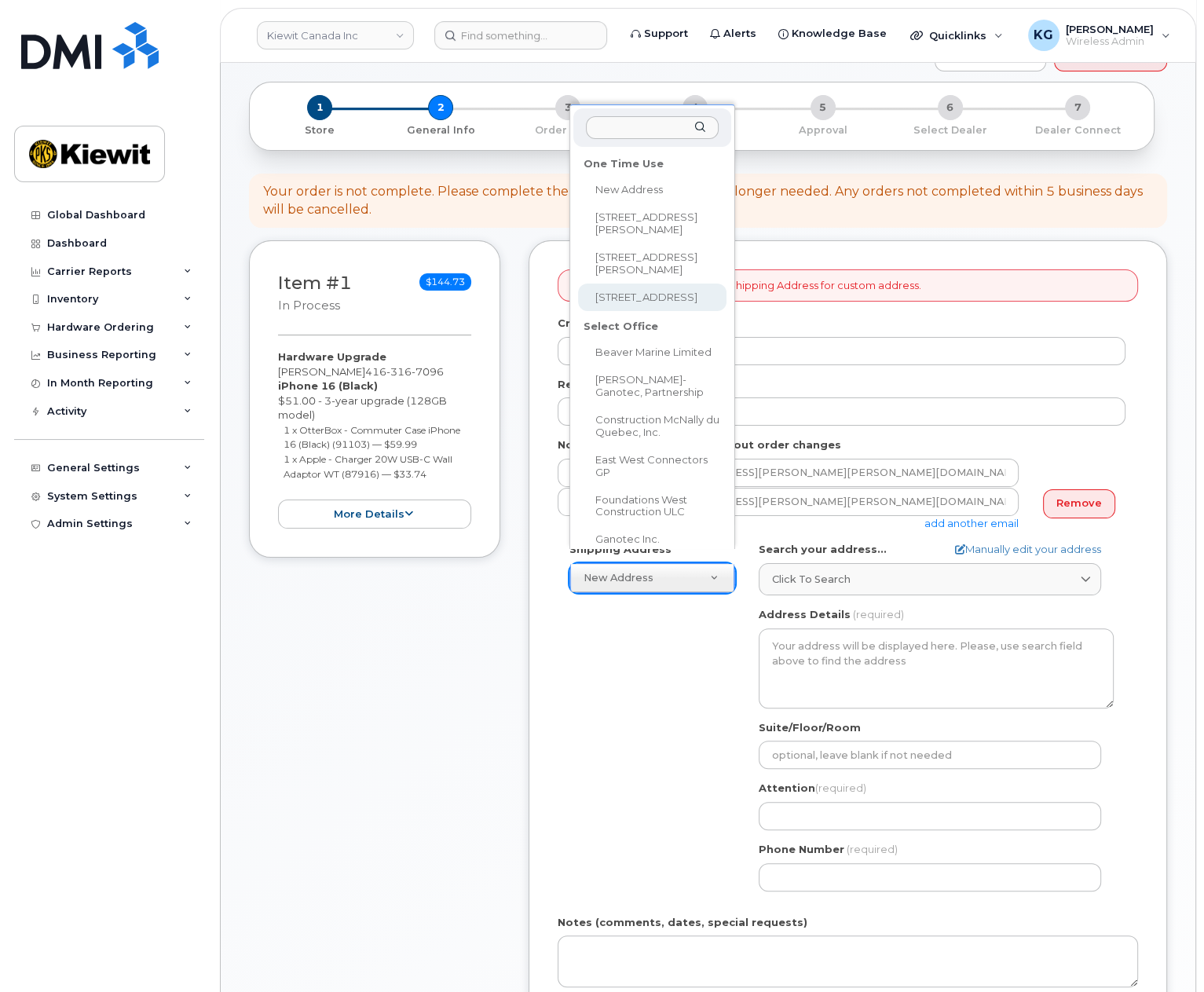
select select "1-1425 North Service Rd E"
type textarea "1-1425 North Service Rd E OAKVILLE ON L6H 1A7 CANADA"
type input "Unit 1"
type input "Wei Han"
type input "6474632114"
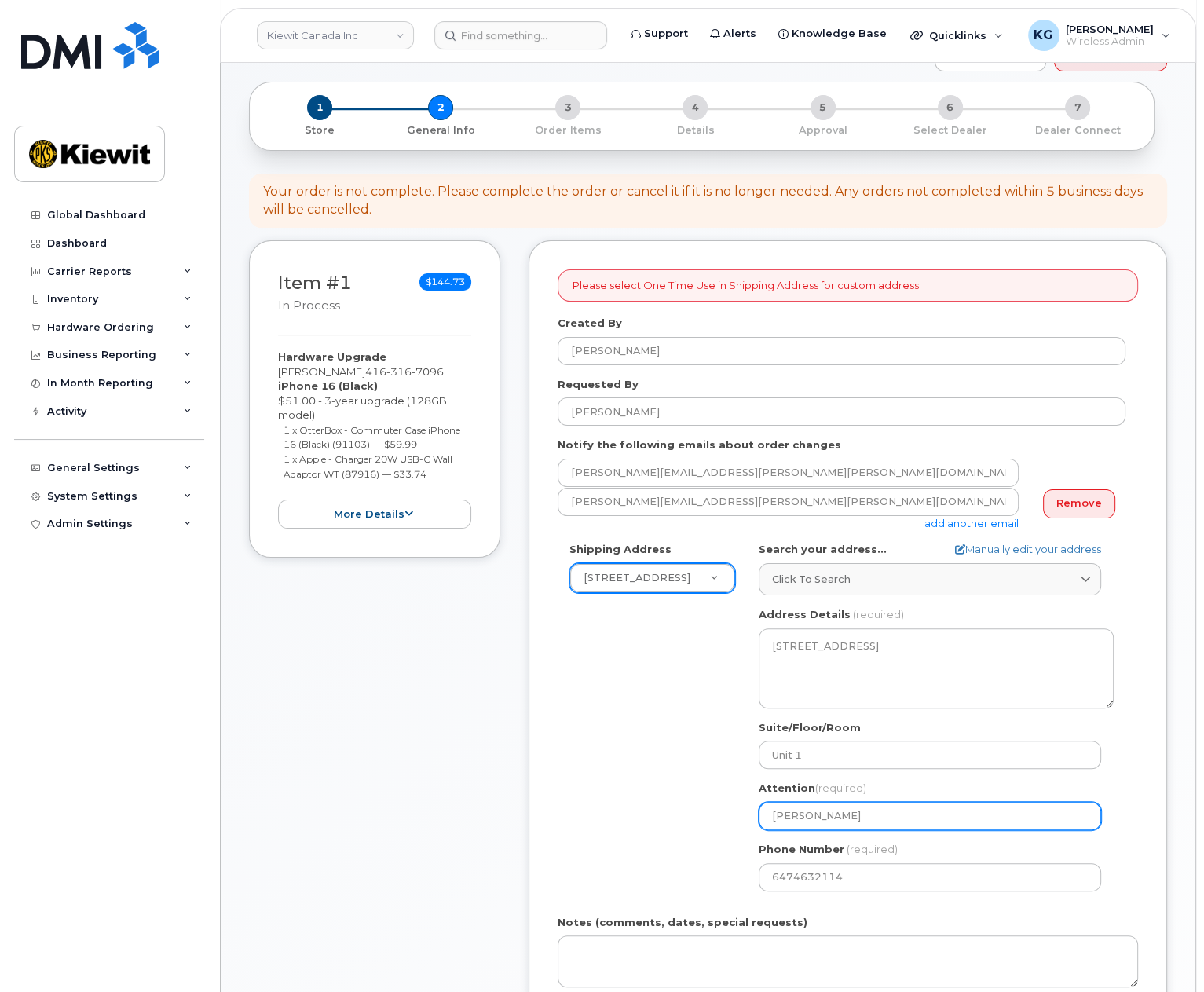
drag, startPoint x: 846, startPoint y: 801, endPoint x: 735, endPoint y: 806, distance: 111.1
click at [735, 806] on div "Shipping Address 1-1425 North Service Rd E New Address 110 Mayer Street 2440 Do…" at bounding box center [842, 723] width 568 height 360
select select
type input "P"
select select
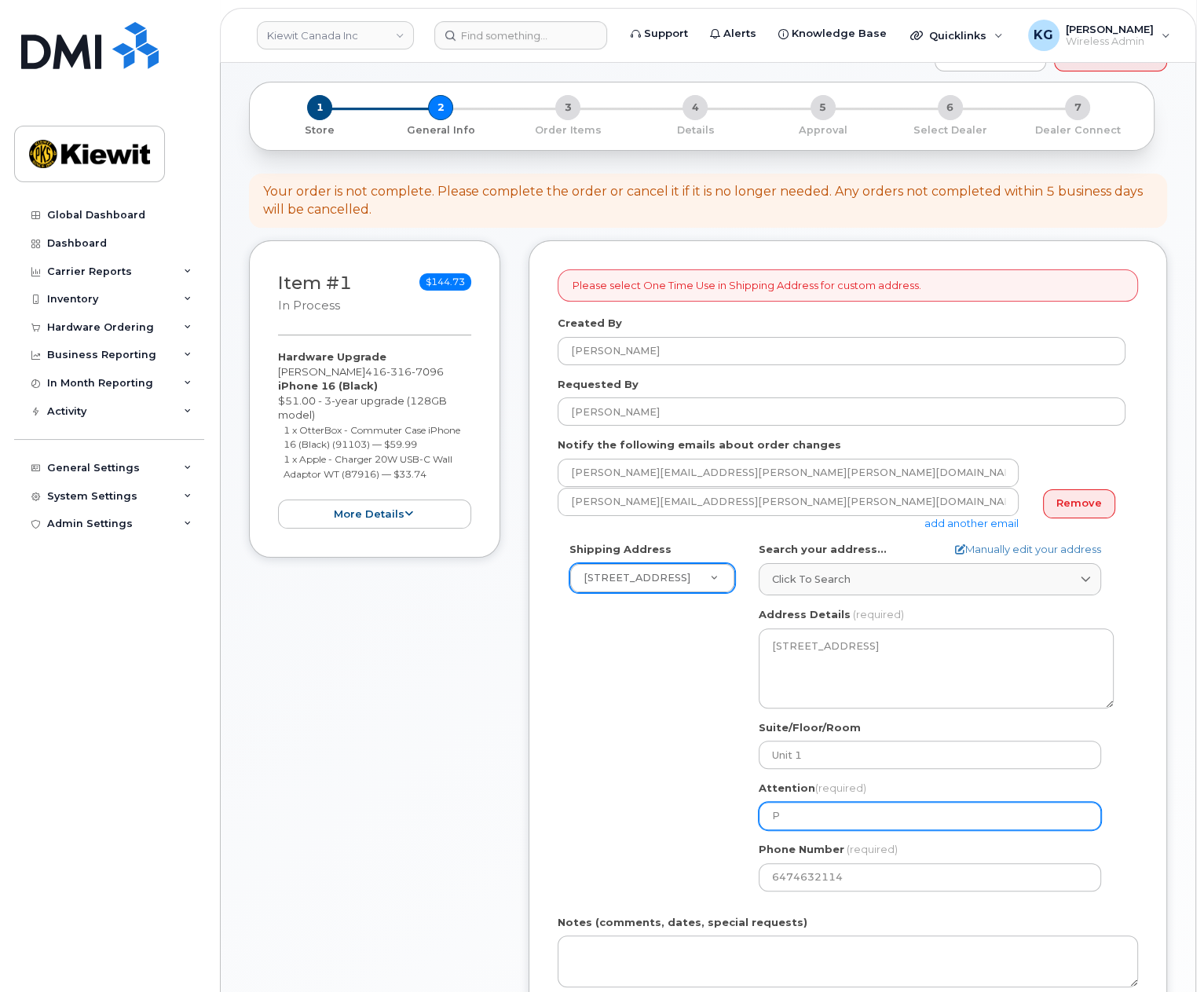
type input "Pe"
select select
type input "Pet"
select select
type input "Pete"
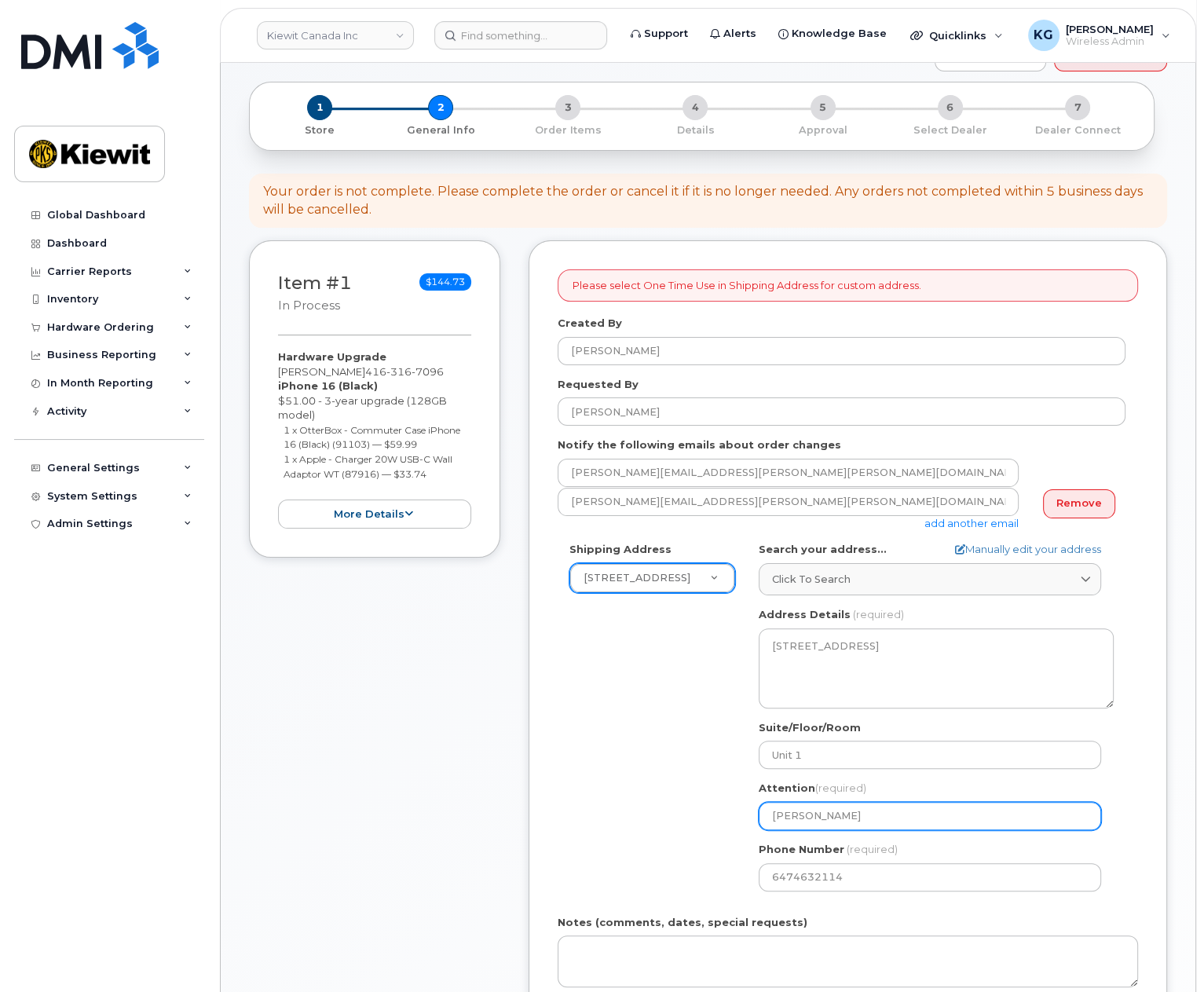
select select
type input "Peter"
select select
type input "Peter W"
select select
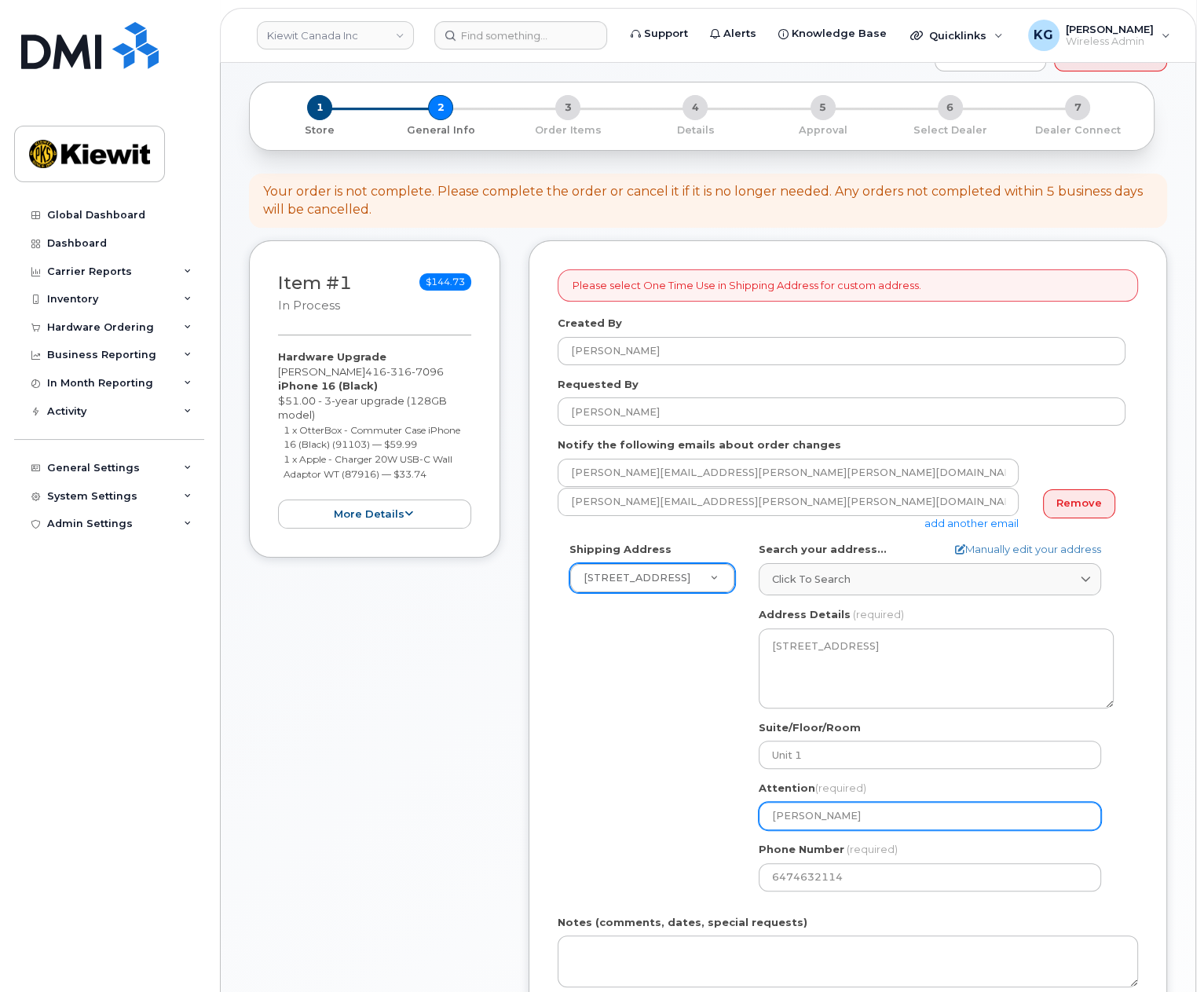
type input "Peter Wi"
select select
type input "Peter Wig"
select select
type input "Peter Wigg"
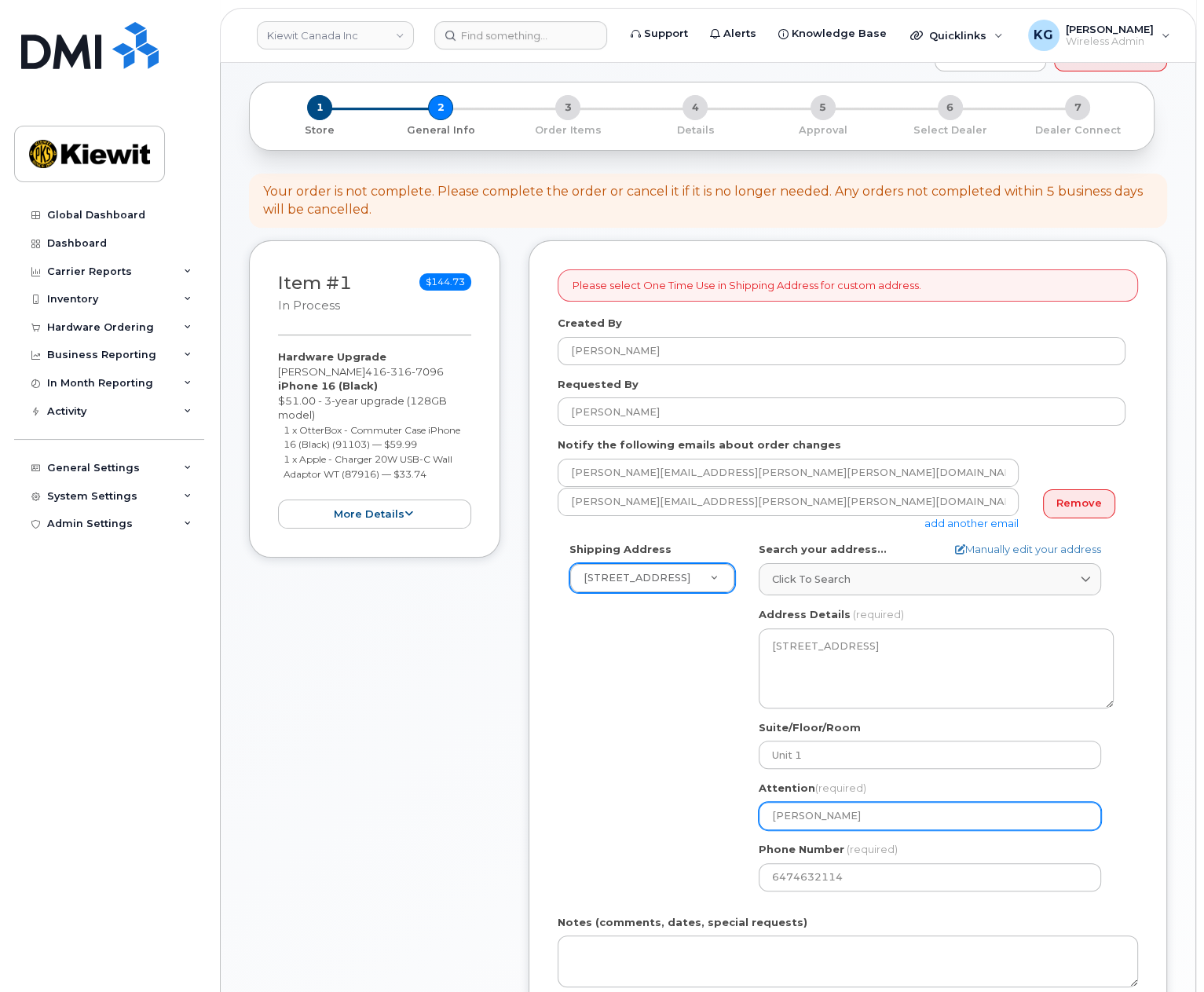
select select
type input "Peter Wigge"
select select
type input "[PERSON_NAME]"
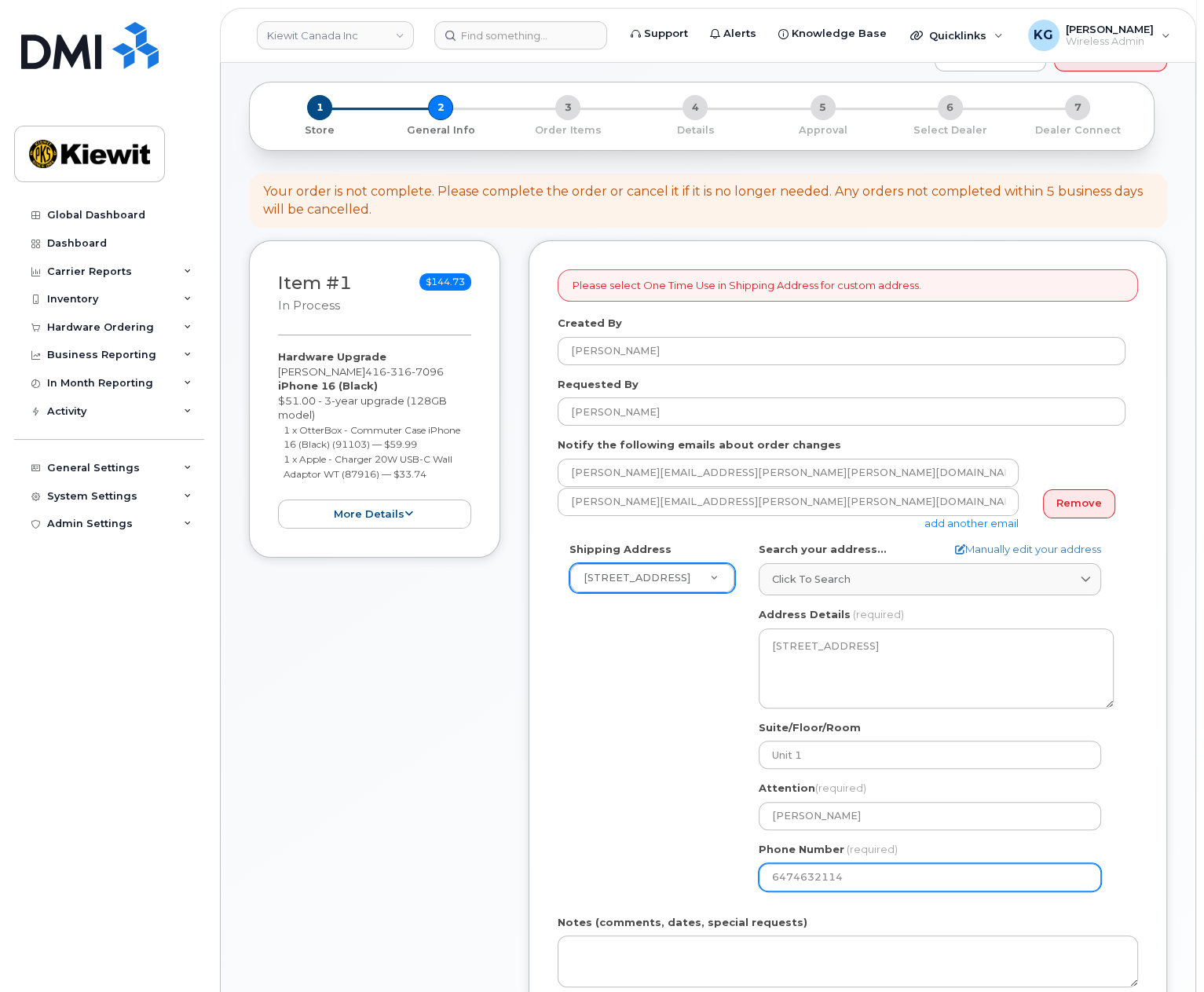
drag, startPoint x: 853, startPoint y: 864, endPoint x: 766, endPoint y: 879, distance: 88.3
click at [766, 879] on div "ON Oakville Search your address... Manually edit your address Click to search N…" at bounding box center [935, 723] width 379 height 360
select select
type input "416"
type input "416316709"
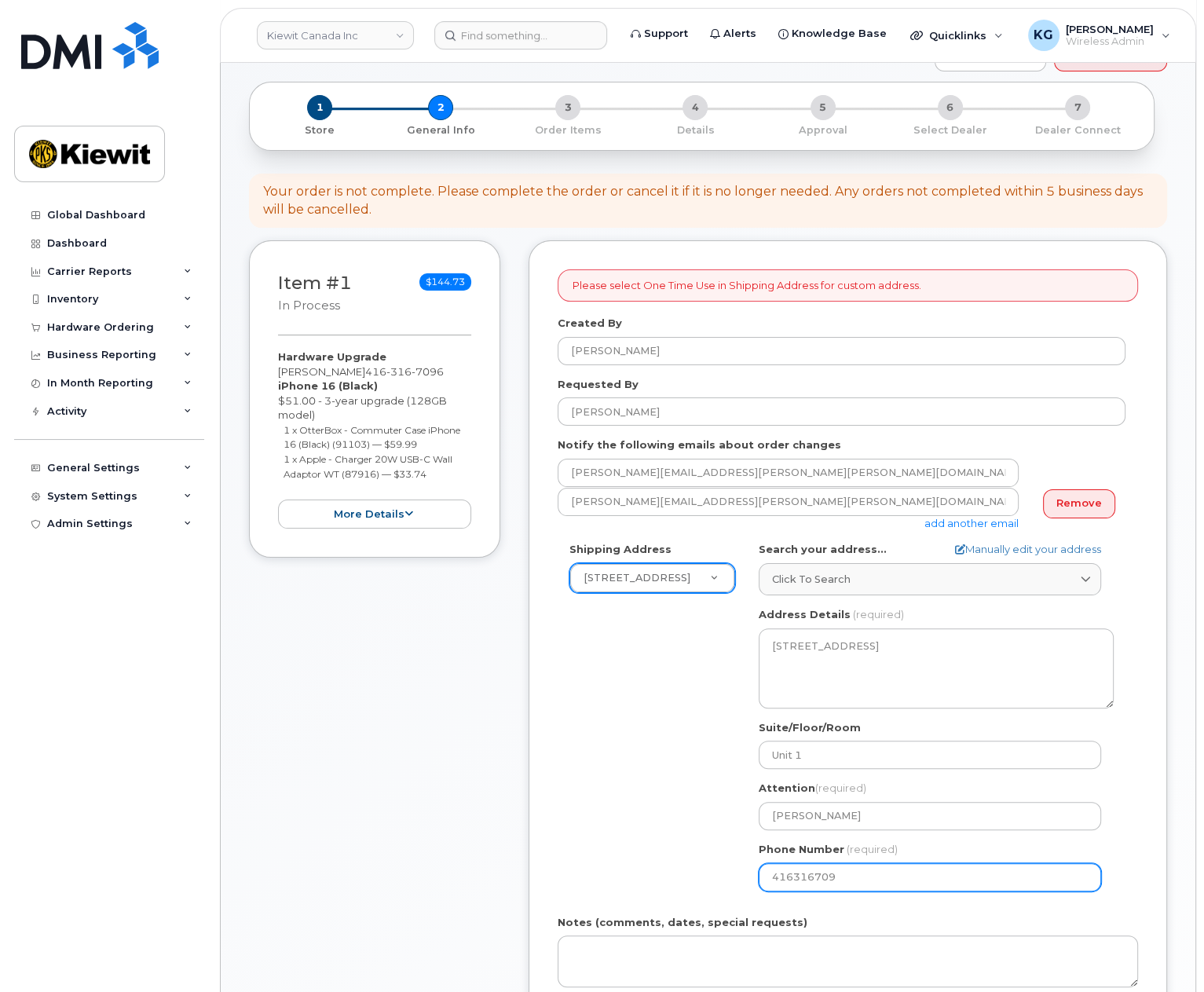
select select
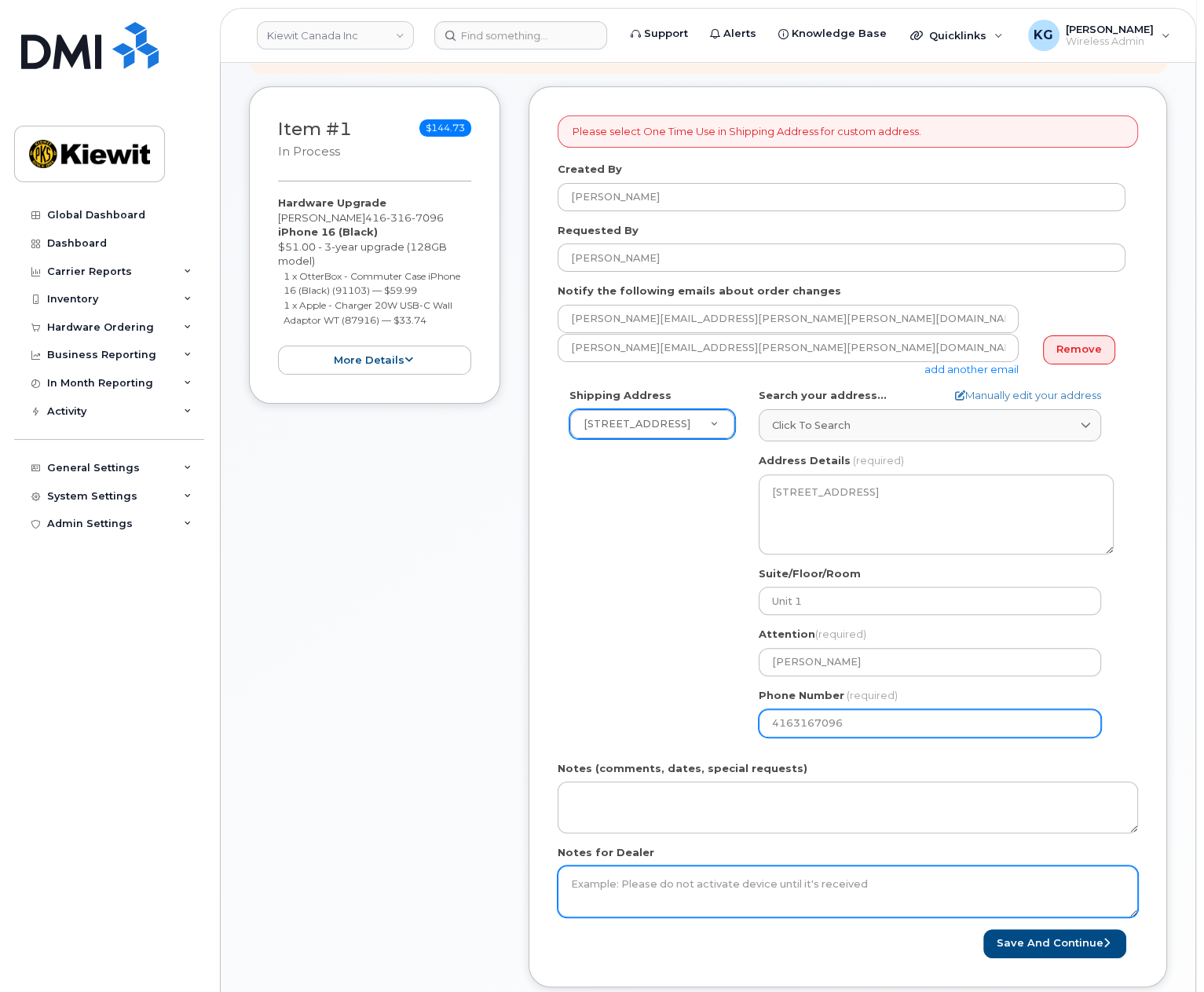
scroll to position [314, 0]
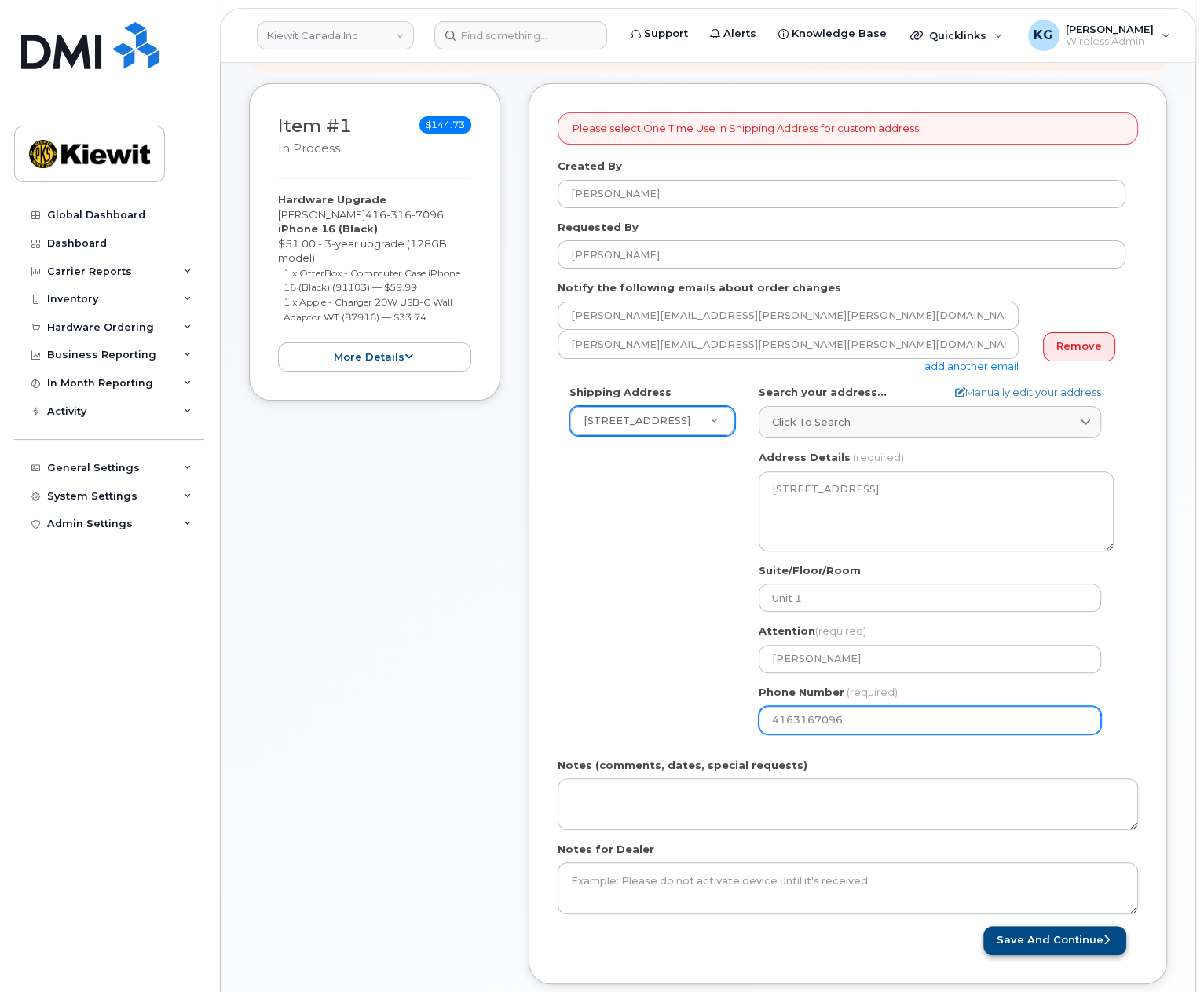
type input "4163167096"
click at [1061, 926] on button "Save and Continue" at bounding box center [1054, 941] width 143 height 29
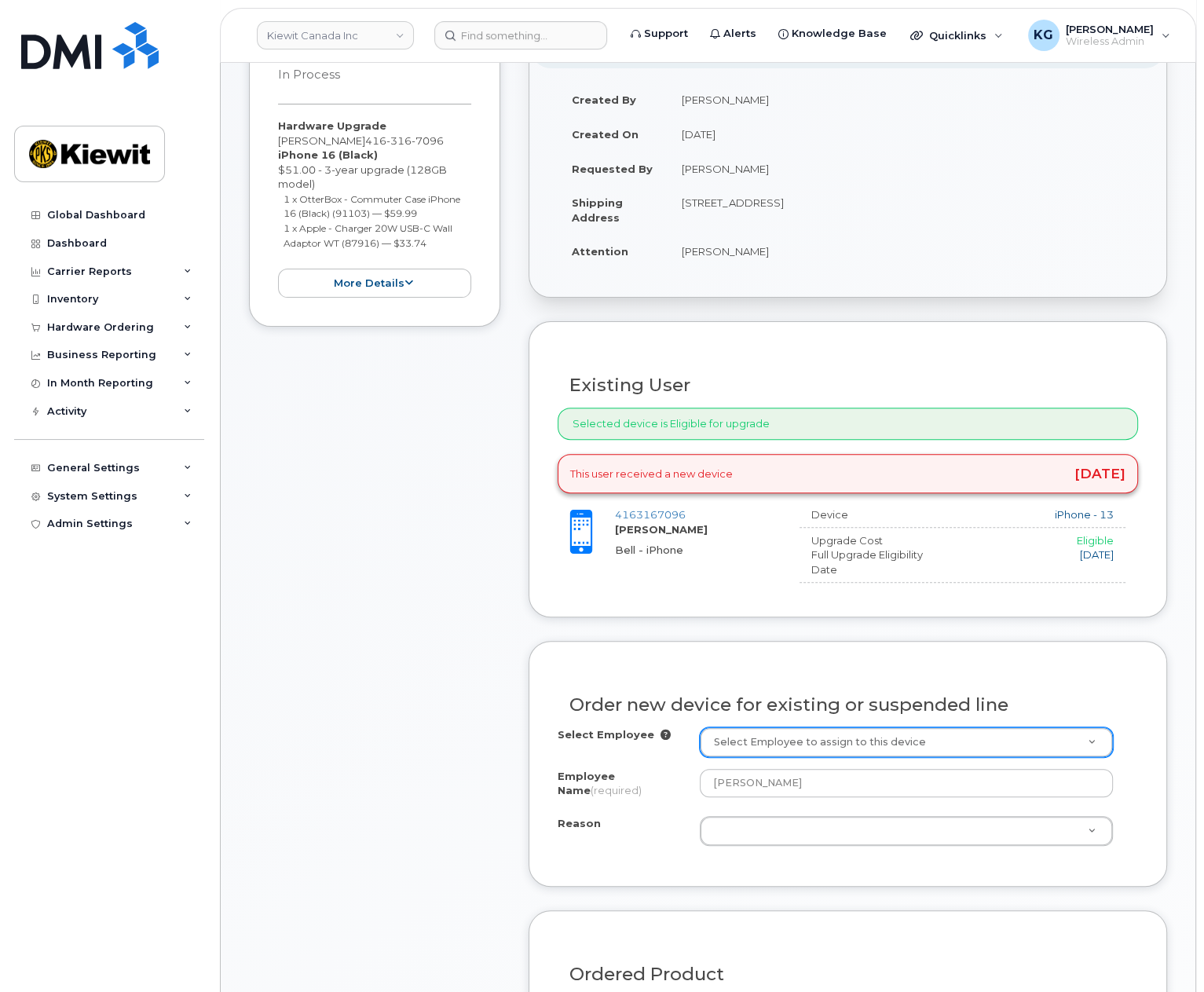
scroll to position [392, 0]
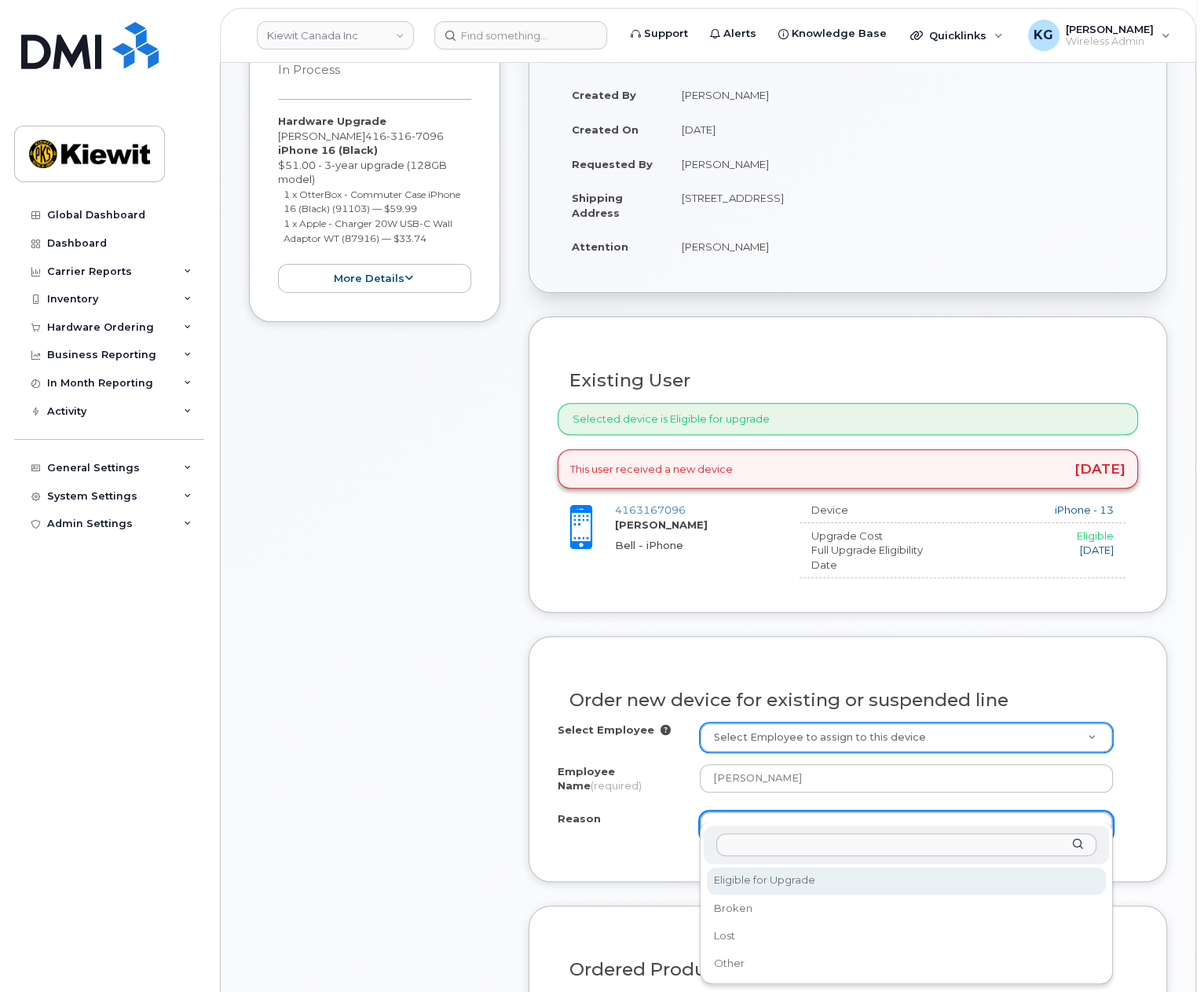
select select "eligible_for_upgrade"
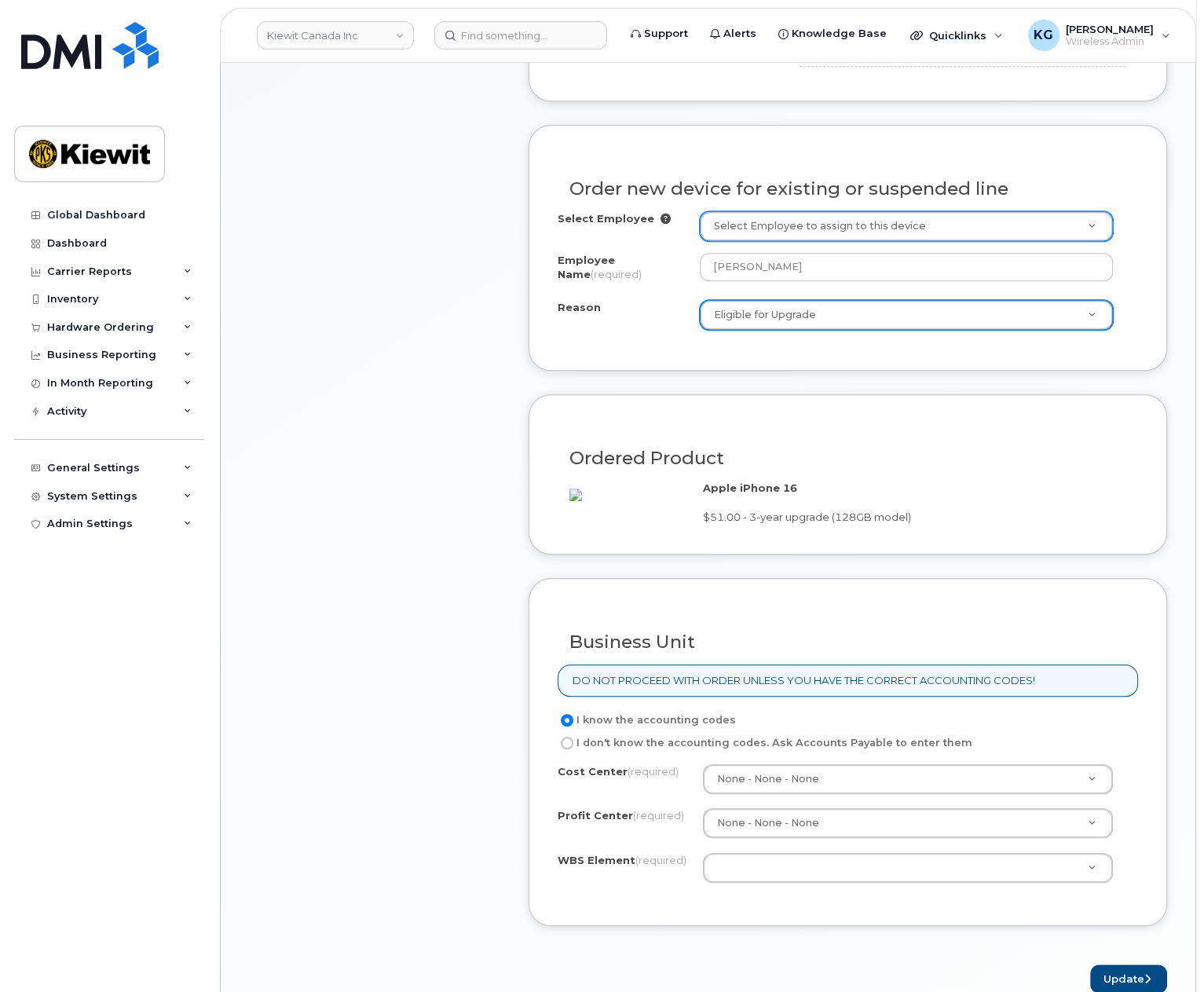
scroll to position [943, 0]
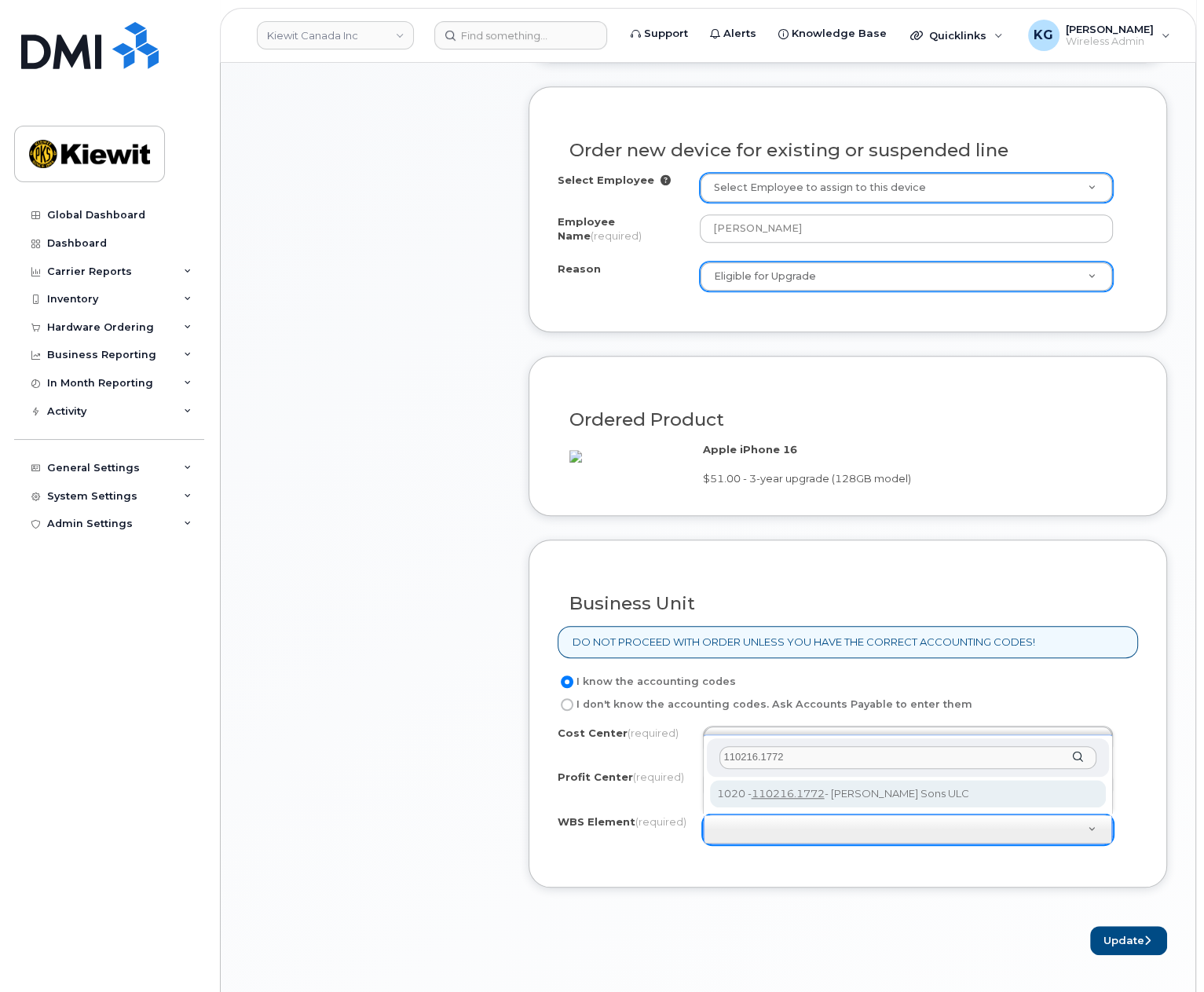
type input "110216.1772"
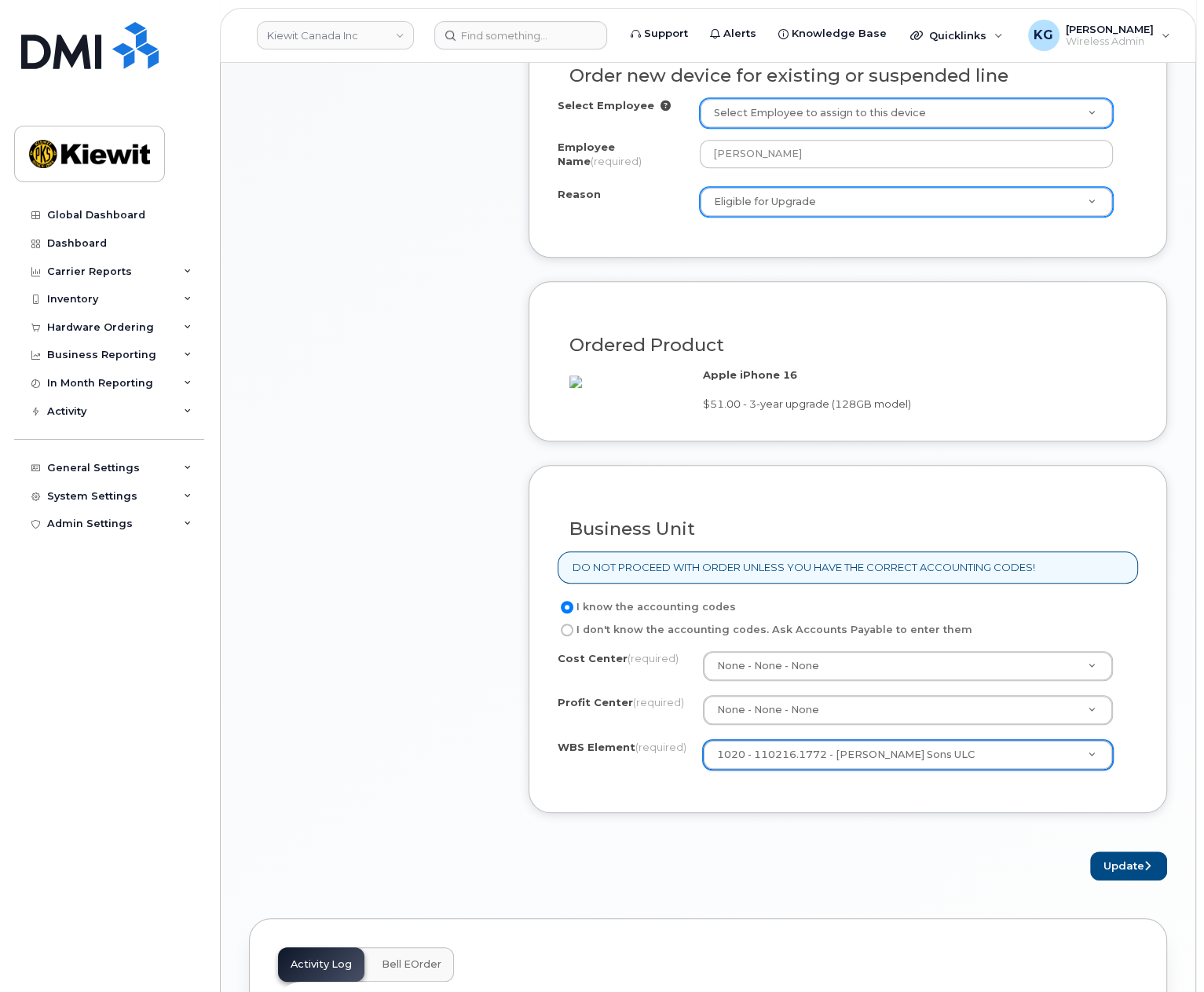
scroll to position [1021, 0]
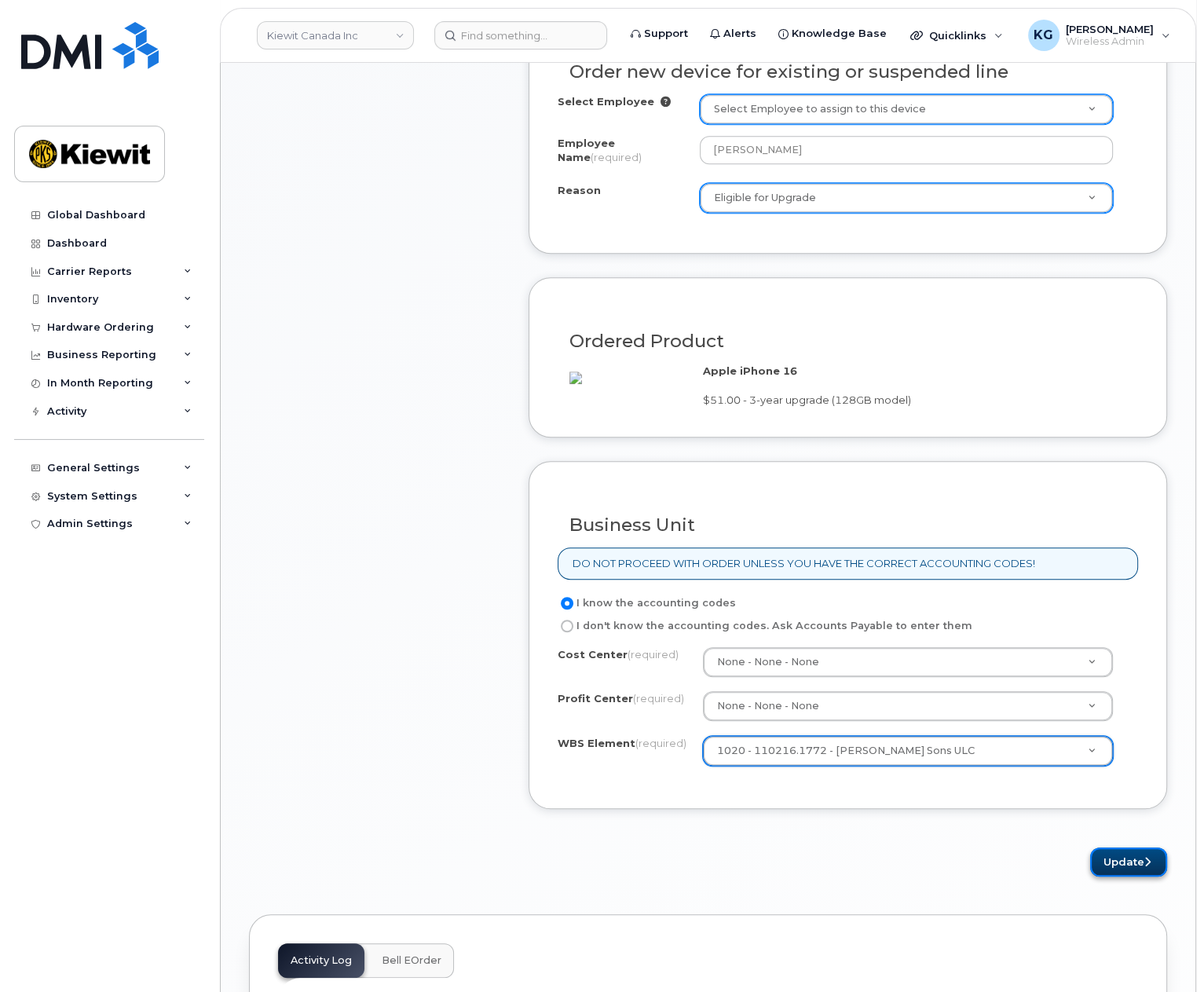
click at [1137, 857] on button "Update" at bounding box center [1129, 862] width 77 height 29
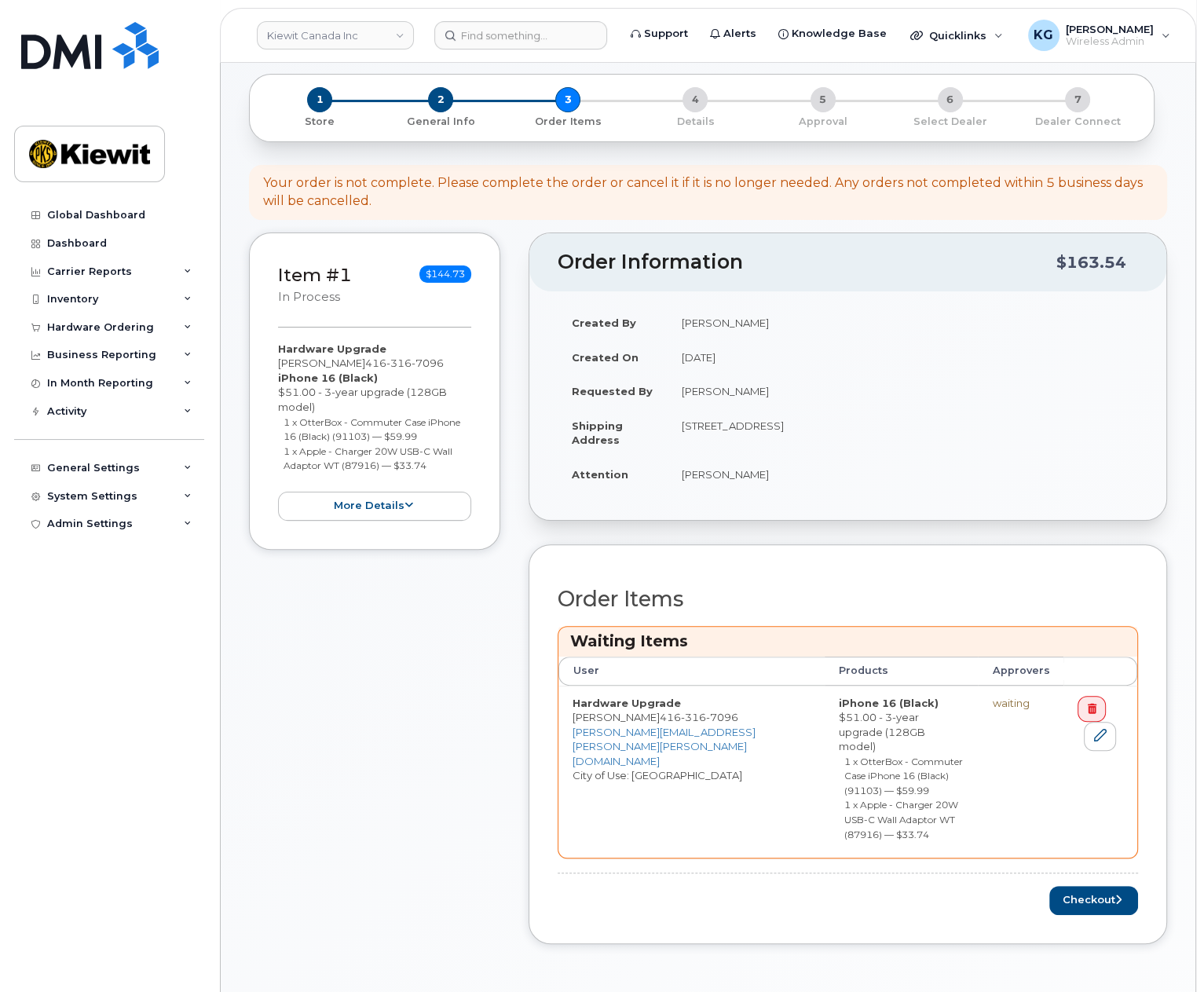
scroll to position [314, 0]
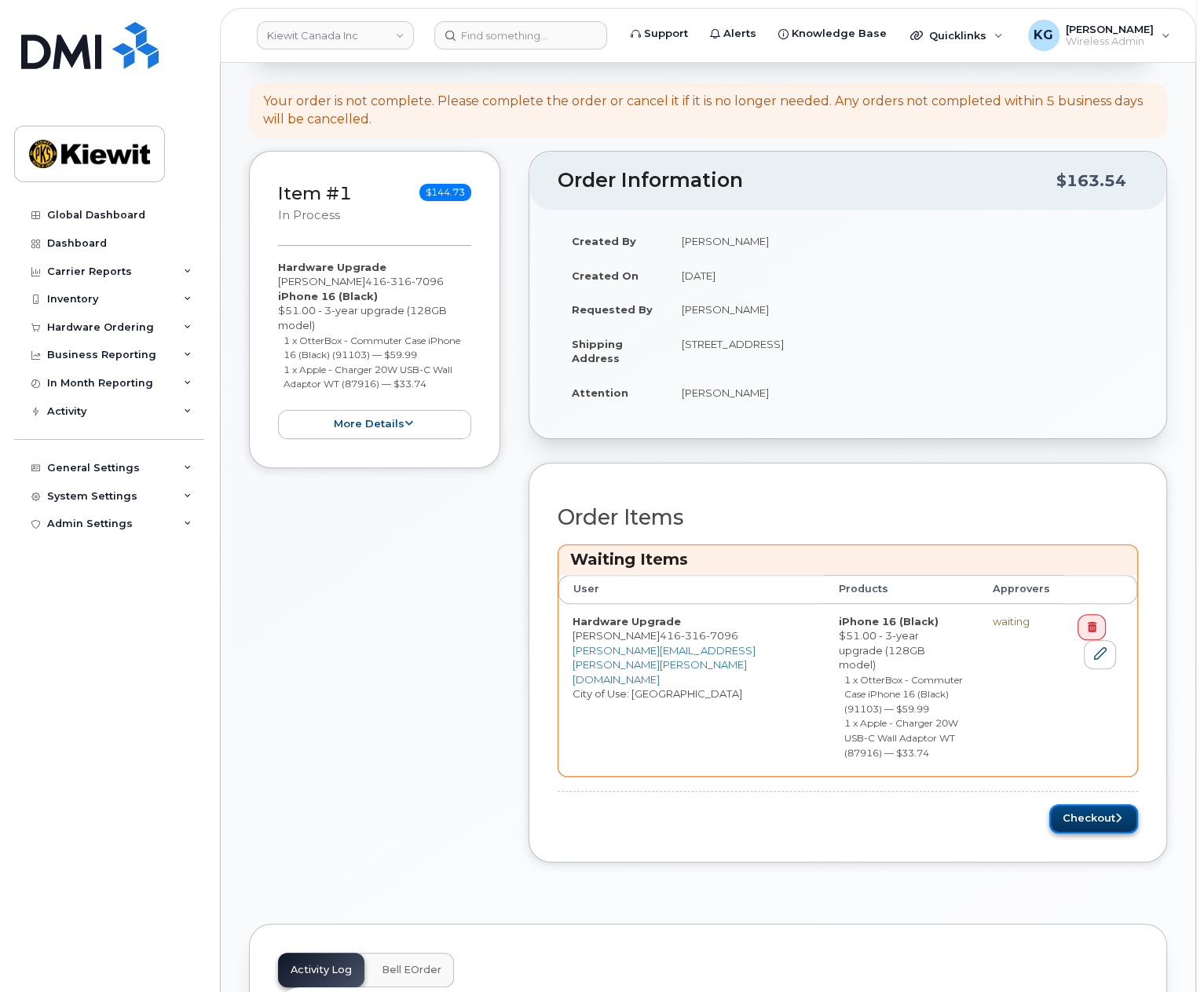
click at [1078, 805] on button "Checkout" at bounding box center [1094, 820] width 88 height 29
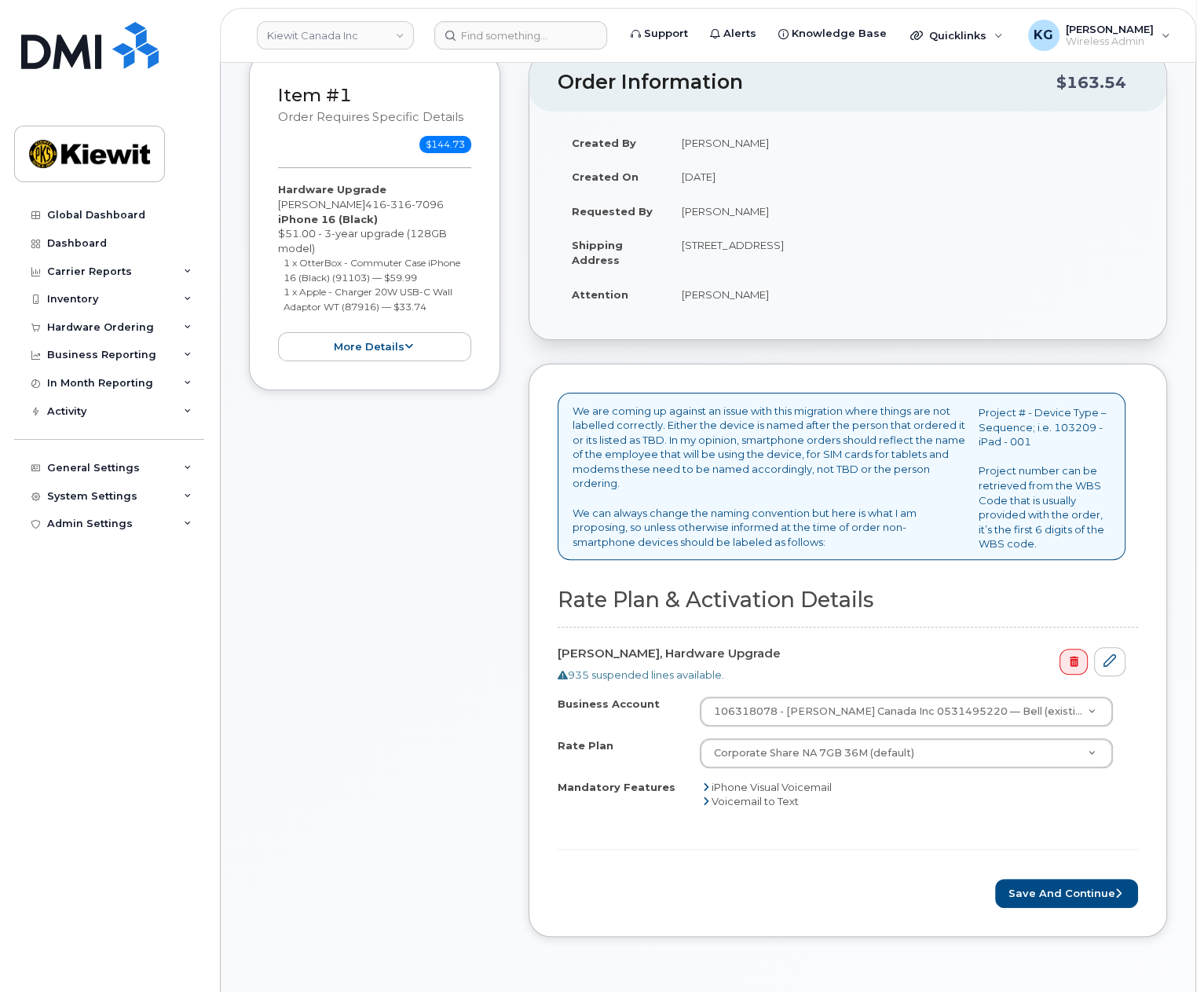
scroll to position [471, 0]
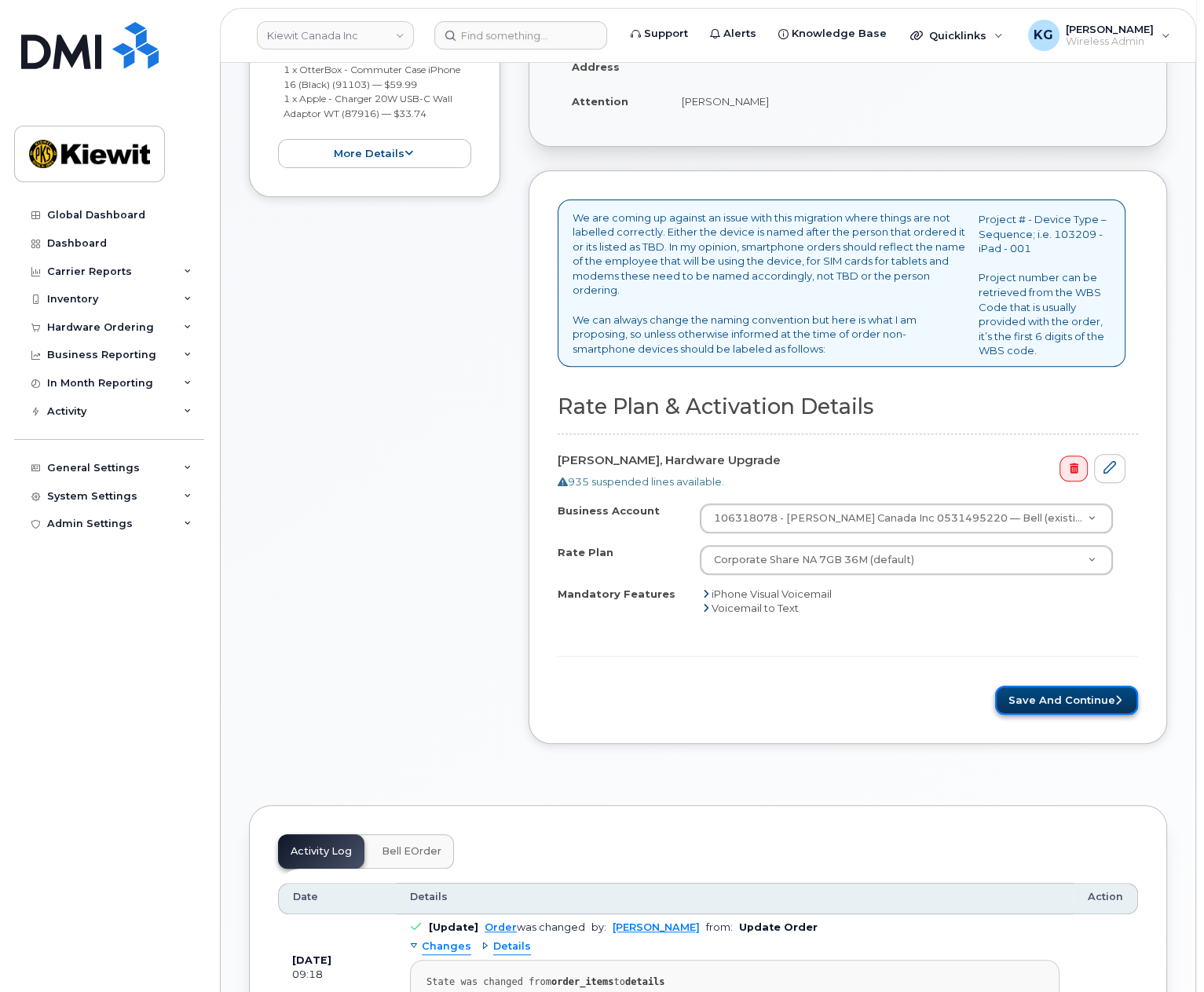
click at [1050, 686] on button "Save and Continue" at bounding box center [1066, 701] width 143 height 29
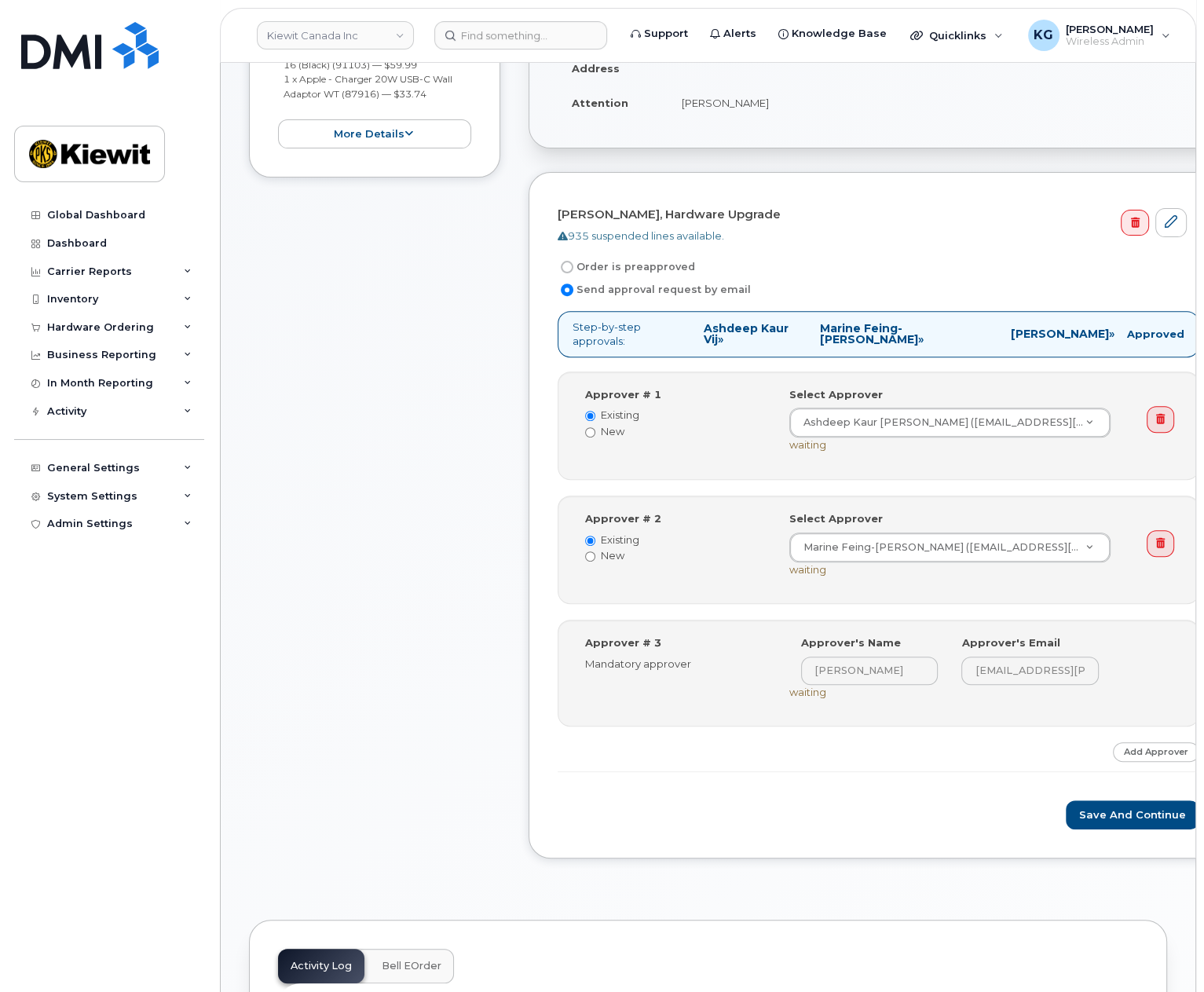
scroll to position [471, 0]
click at [1088, 799] on button "Save and Continue" at bounding box center [1133, 814] width 133 height 29
